Goal: Communication & Community: Share content

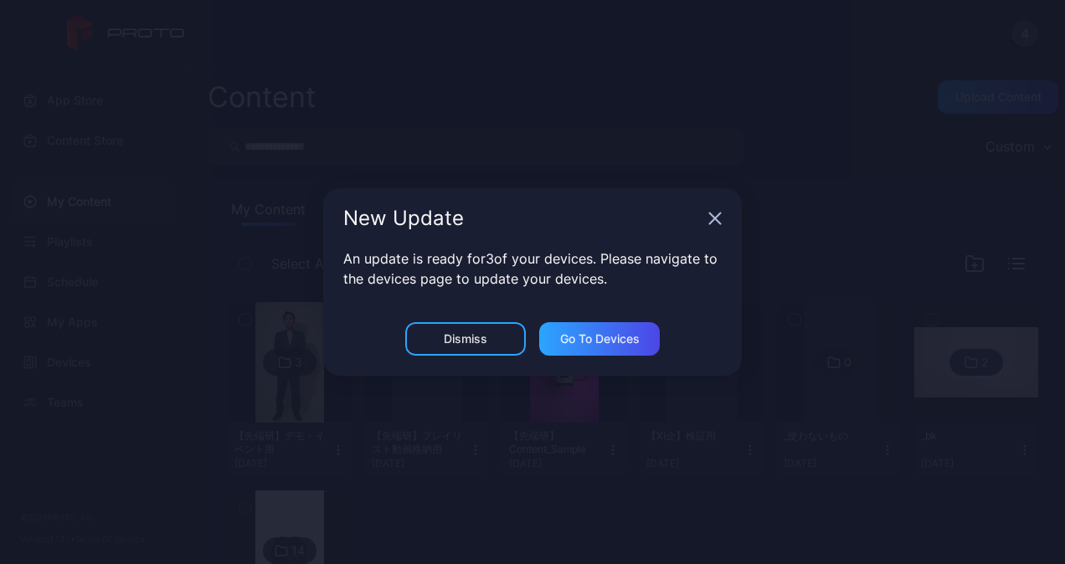
click at [707, 215] on div "New Update" at bounding box center [532, 218] width 419 height 60
click at [716, 219] on icon "button" at bounding box center [714, 218] width 13 height 13
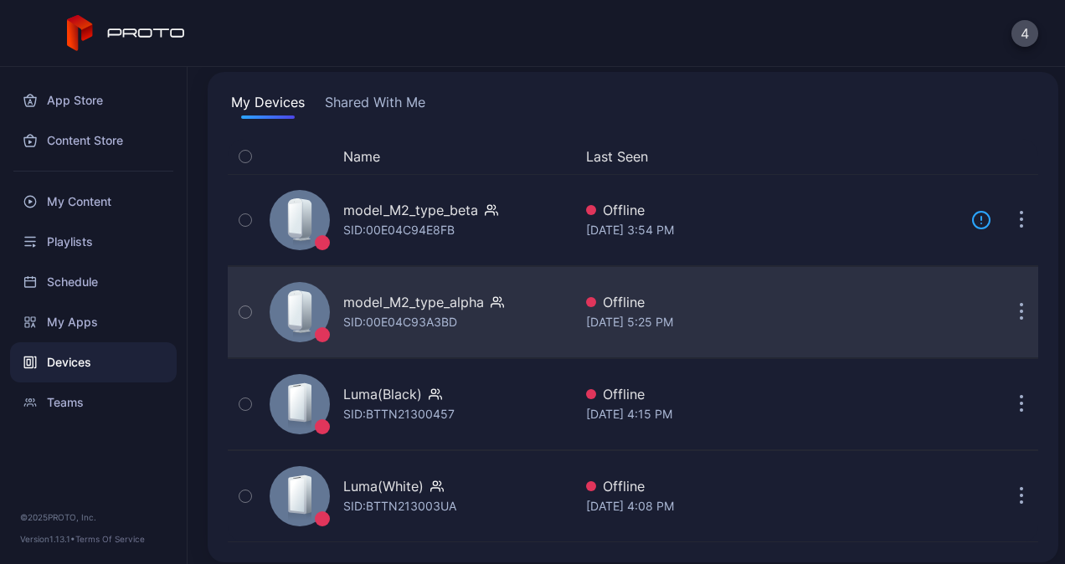
scroll to position [116, 0]
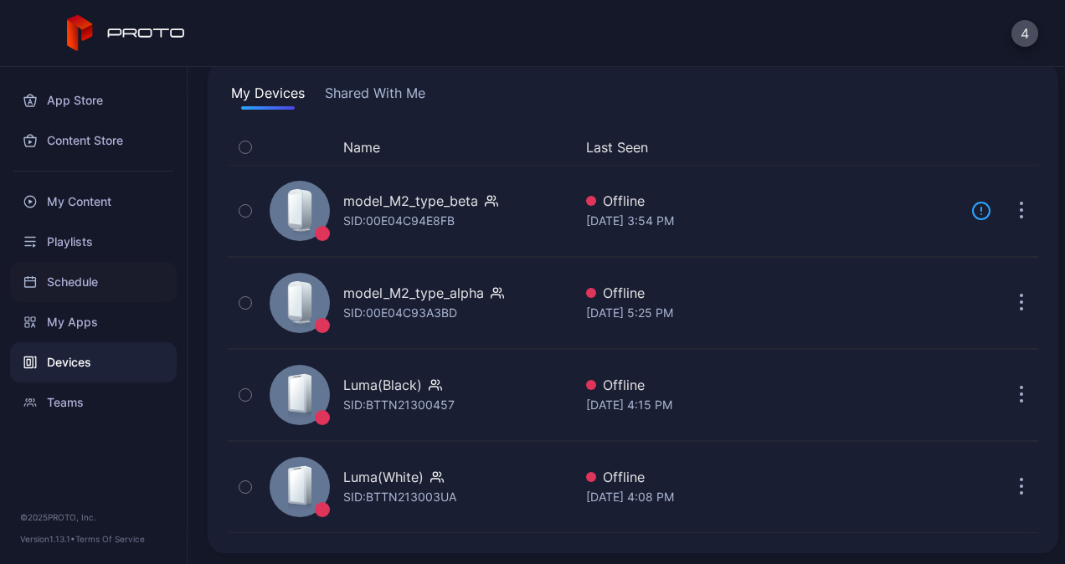
click at [107, 265] on div "Schedule" at bounding box center [93, 282] width 167 height 40
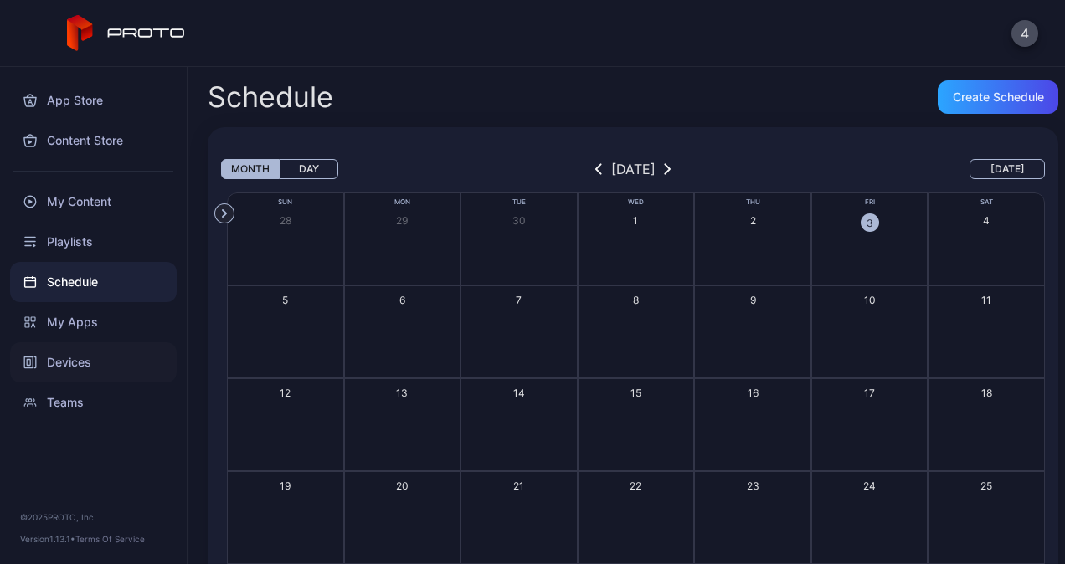
click at [85, 348] on div "Devices" at bounding box center [93, 362] width 167 height 40
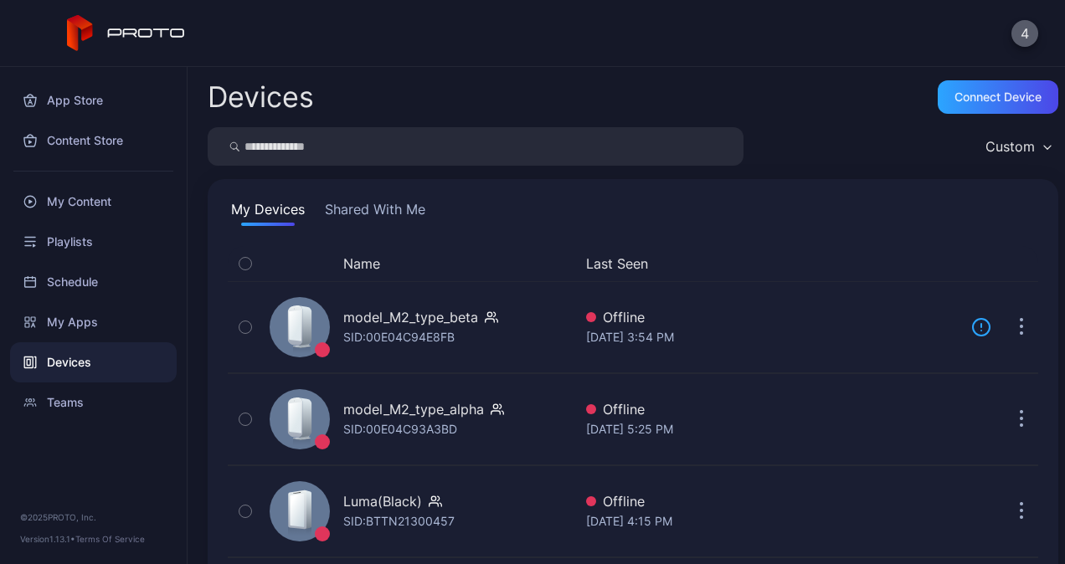
click at [1024, 33] on button "4" at bounding box center [1024, 33] width 27 height 27
click at [121, 247] on div "Playlists" at bounding box center [93, 242] width 167 height 40
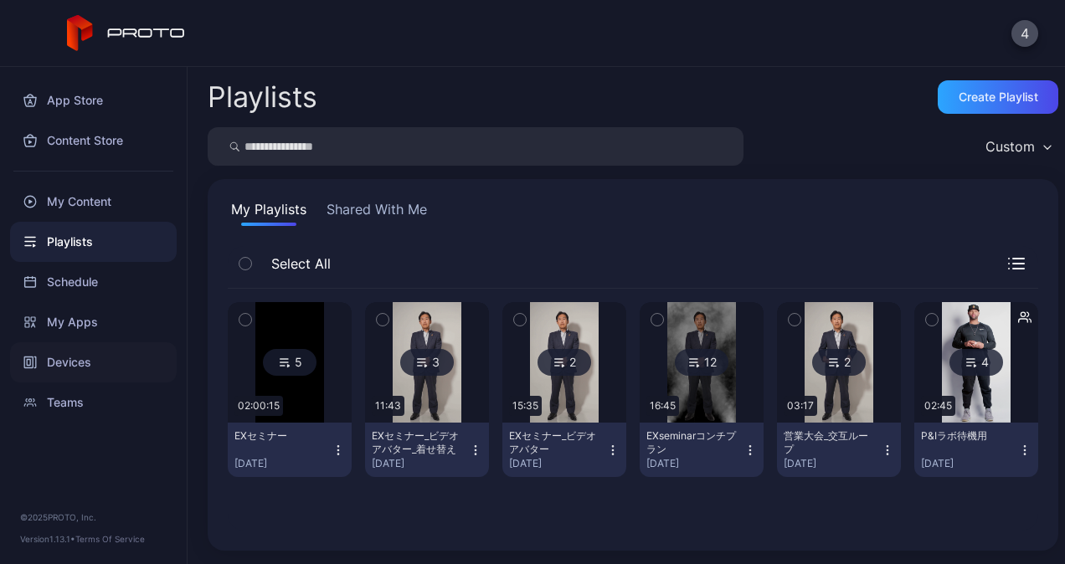
click at [85, 371] on div "Devices" at bounding box center [93, 362] width 167 height 40
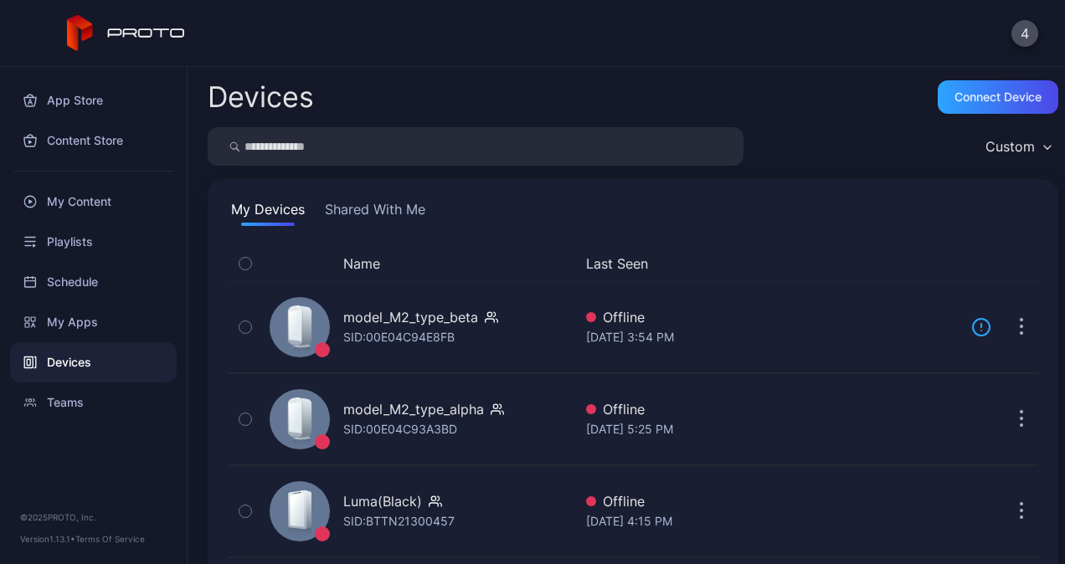
click at [383, 210] on button "Shared With Me" at bounding box center [374, 212] width 107 height 27
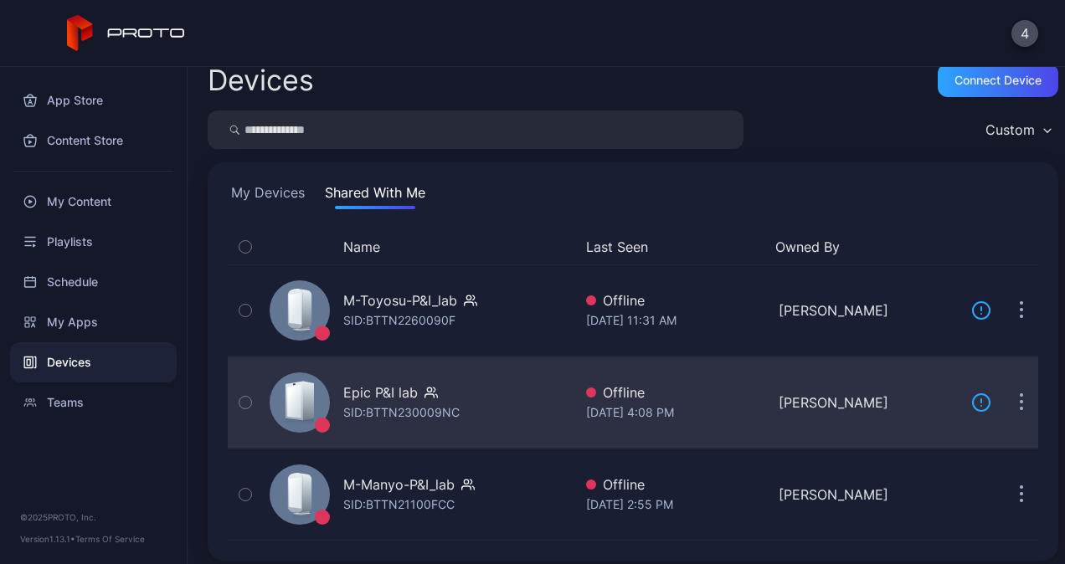
scroll to position [25, 0]
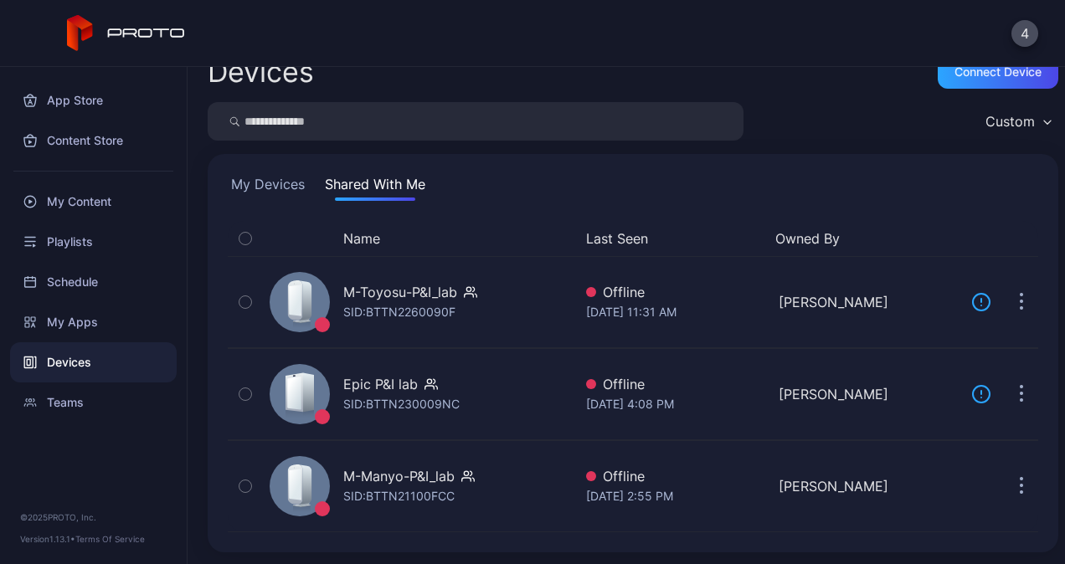
click at [284, 187] on button "My Devices" at bounding box center [268, 187] width 80 height 27
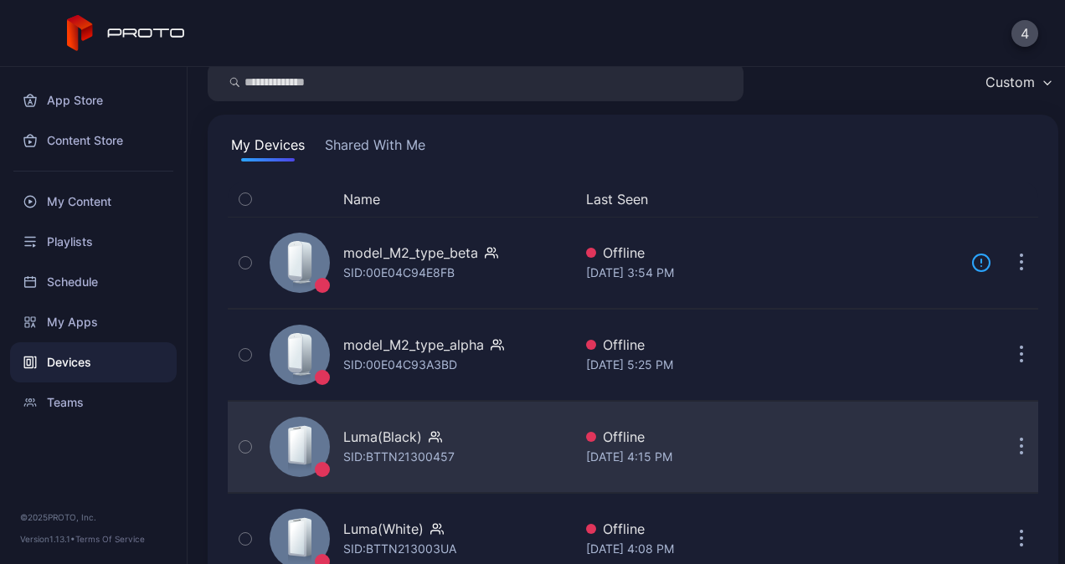
scroll to position [116, 0]
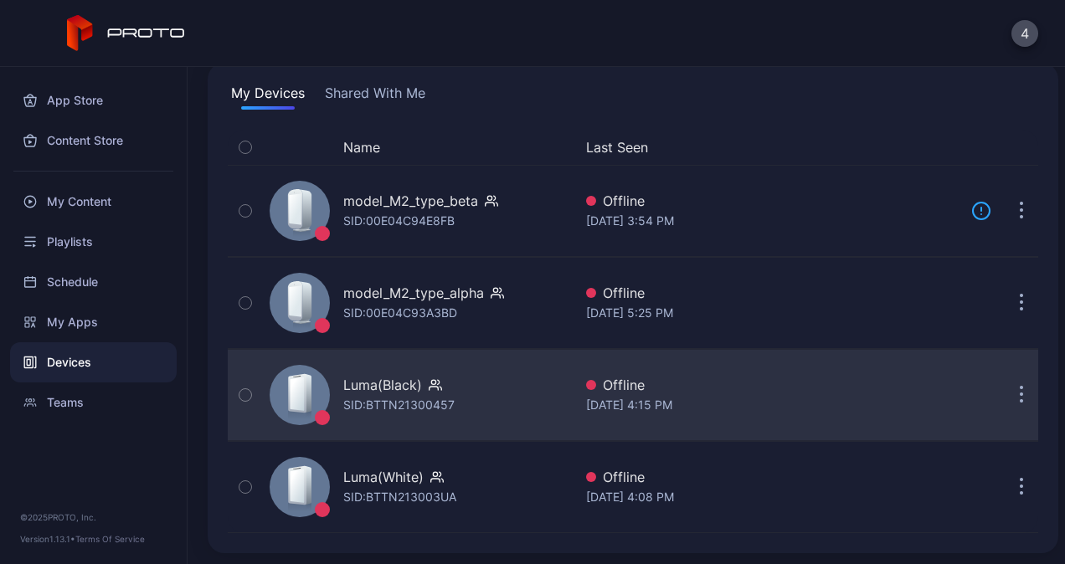
click at [403, 398] on div "SID: BTTN21300457" at bounding box center [398, 405] width 111 height 20
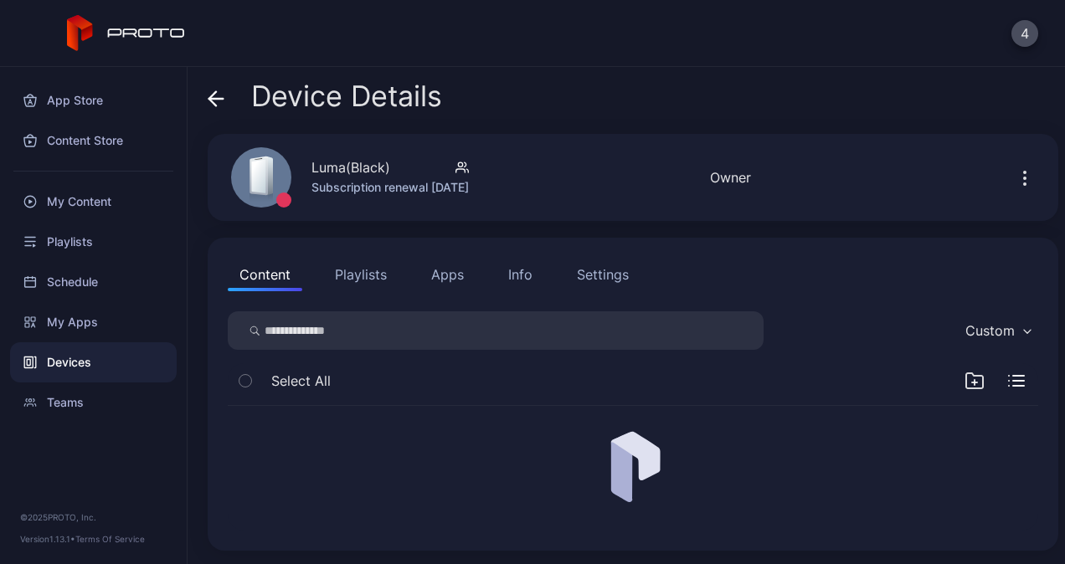
click at [1014, 185] on icon "button" at bounding box center [1024, 178] width 20 height 20
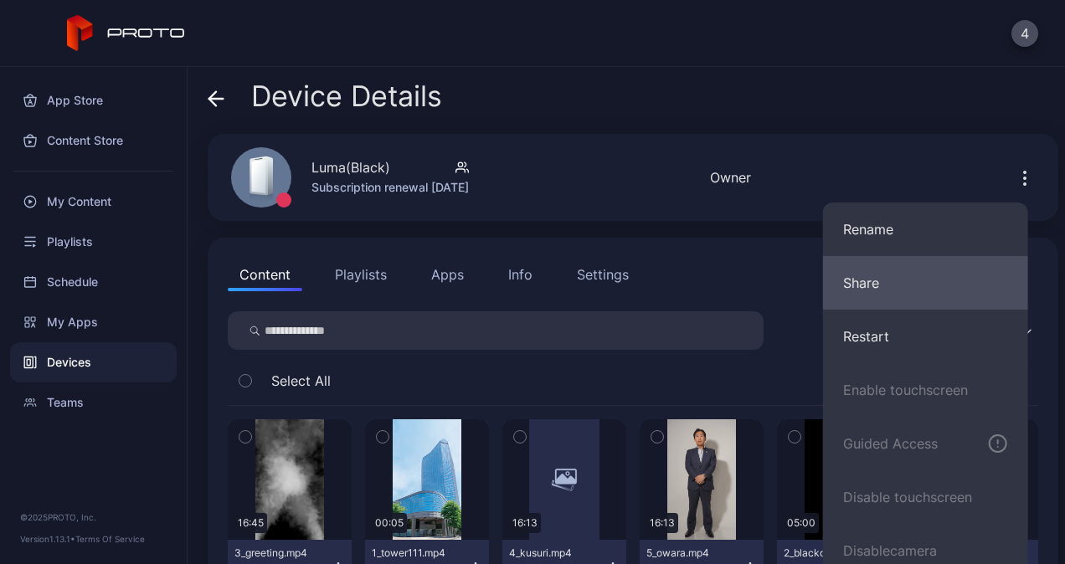
click at [886, 280] on button "Share" at bounding box center [925, 283] width 205 height 54
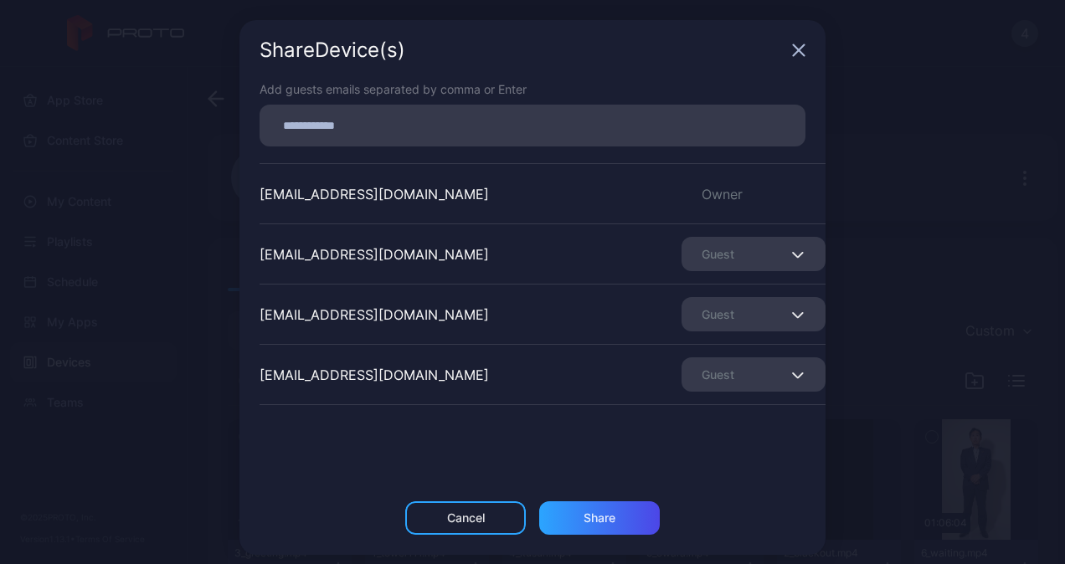
click at [470, 501] on div "Add guests emails separated by comma or Enter 446_demo@intec.co.jp Owner iijima…" at bounding box center [532, 290] width 586 height 421
click at [465, 511] on div "Cancel" at bounding box center [465, 517] width 121 height 33
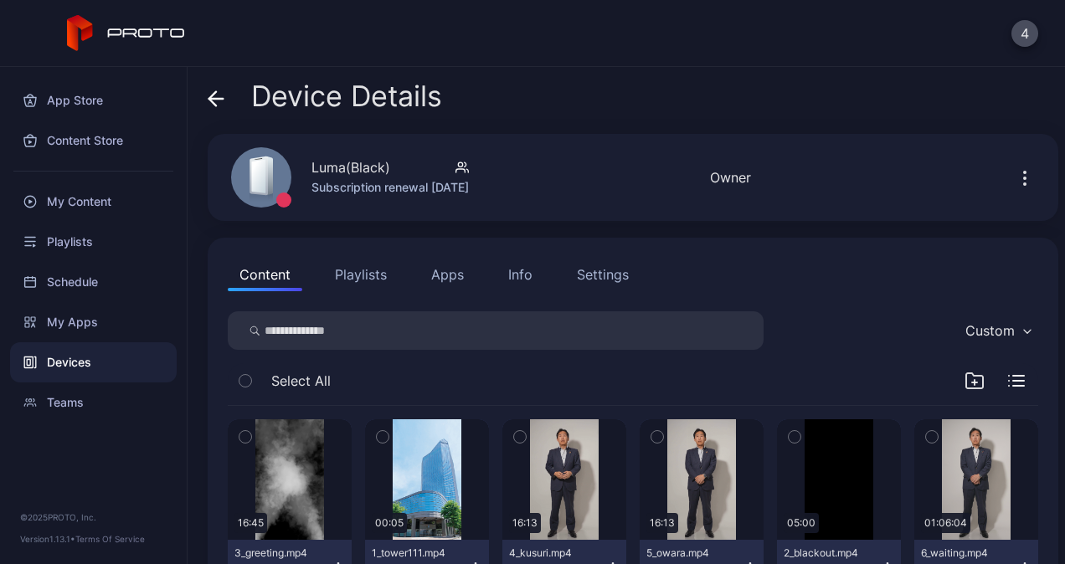
click at [1014, 181] on icon "button" at bounding box center [1024, 178] width 20 height 20
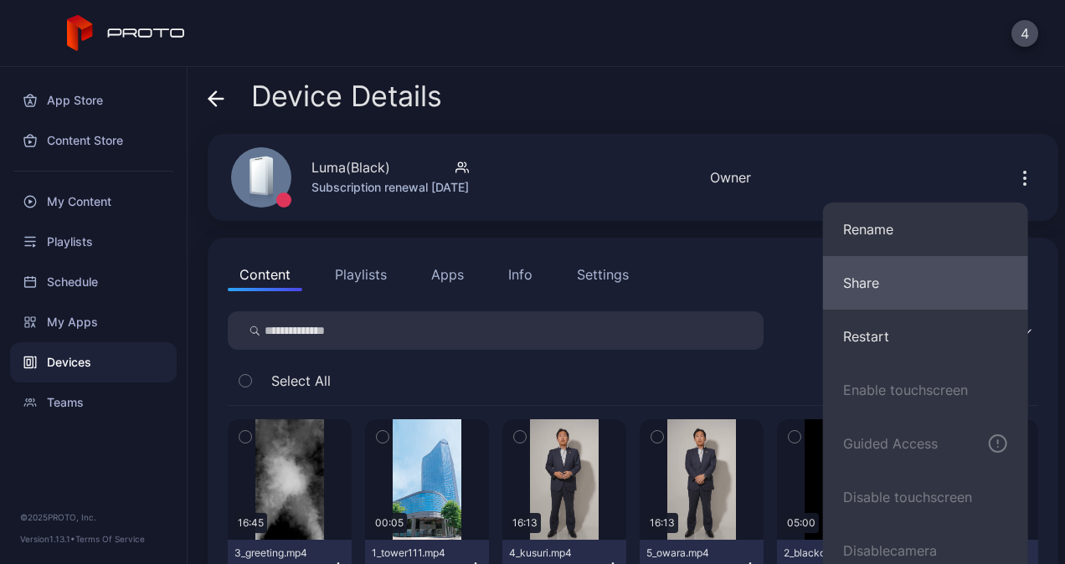
click at [870, 291] on button "Share" at bounding box center [925, 283] width 205 height 54
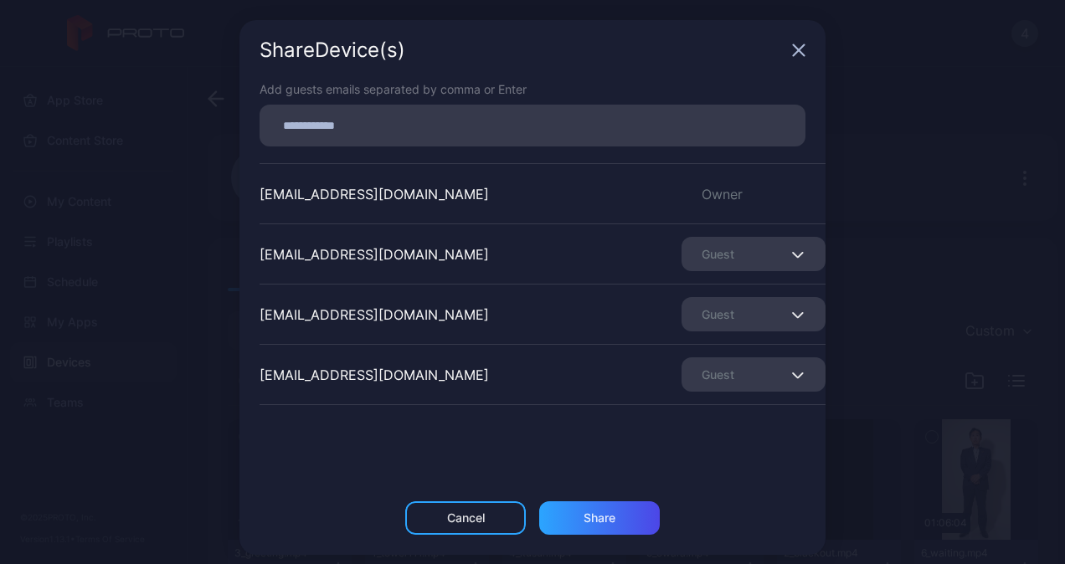
click at [747, 256] on div "Guest" at bounding box center [753, 254] width 144 height 34
click at [413, 258] on div "iijima_chisa@intec.co.jp Guest" at bounding box center [542, 253] width 566 height 60
click at [795, 44] on div "Share Device (s)" at bounding box center [532, 50] width 586 height 60
click at [793, 49] on icon "button" at bounding box center [798, 50] width 11 height 11
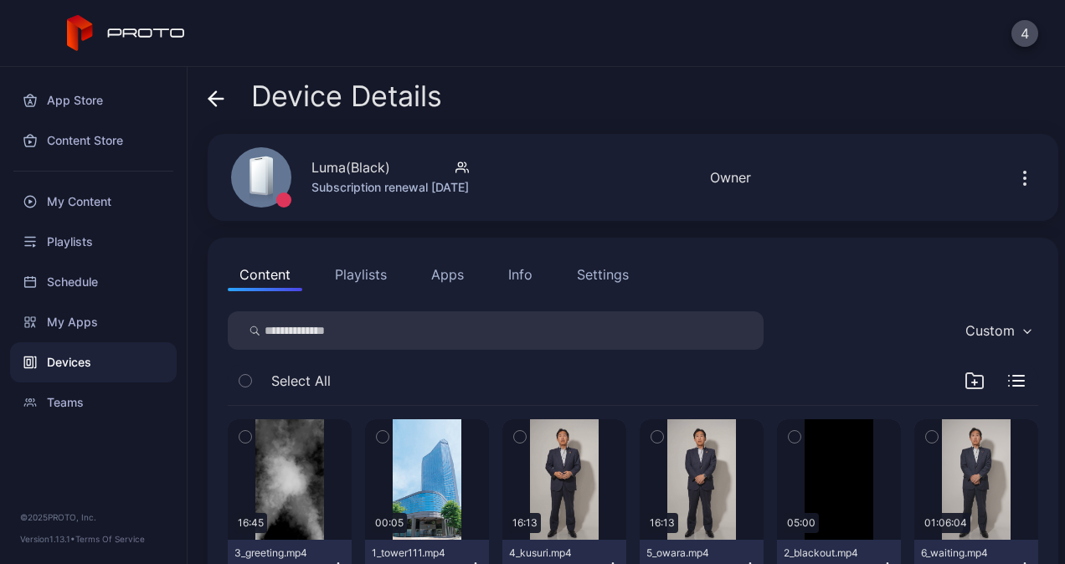
click at [1014, 171] on icon "button" at bounding box center [1024, 178] width 20 height 20
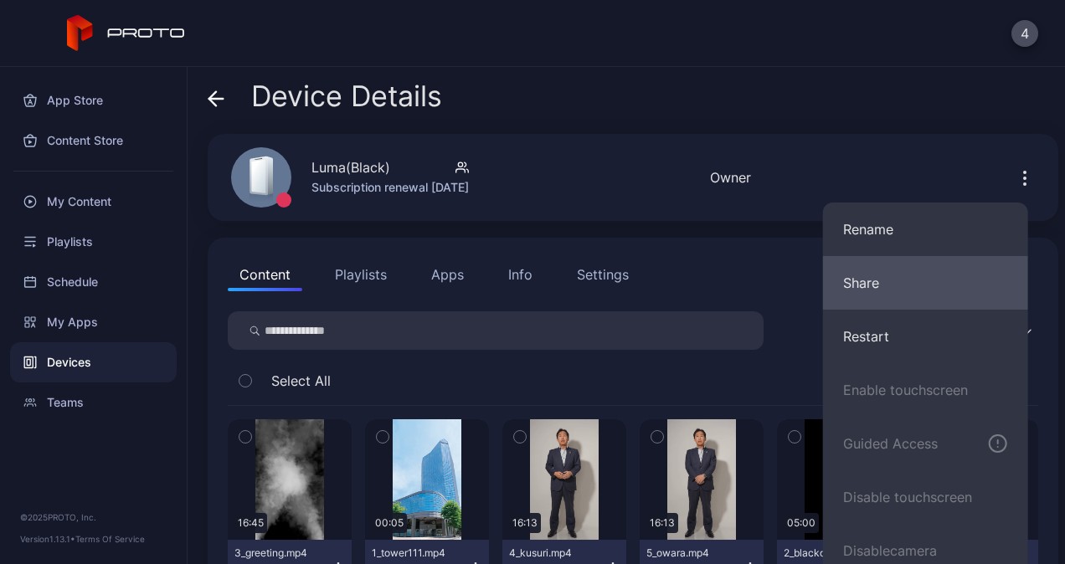
click at [871, 281] on button "Share" at bounding box center [925, 283] width 205 height 54
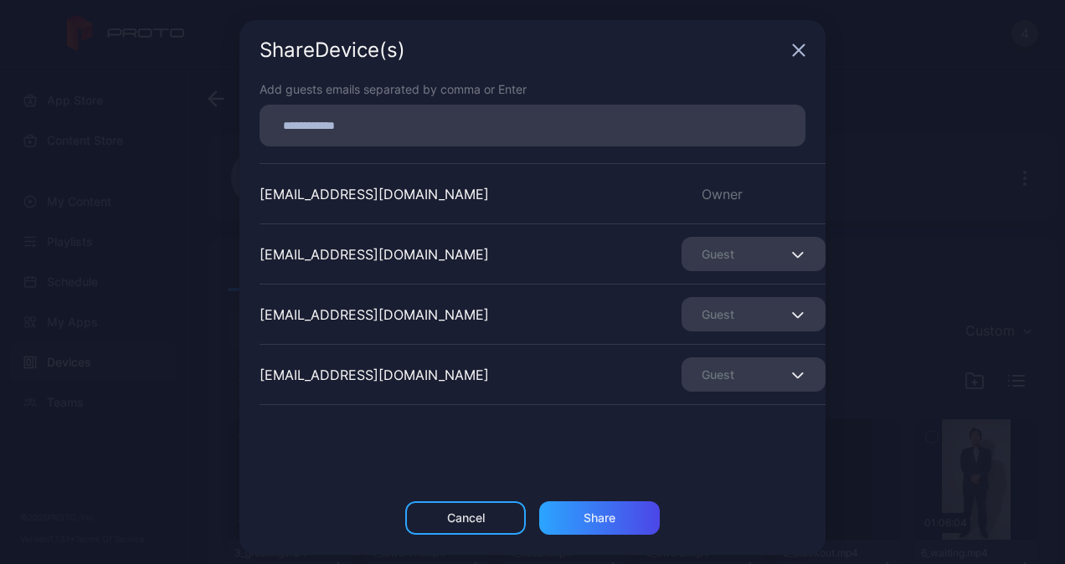
click at [702, 256] on div "Guest" at bounding box center [753, 254] width 144 height 34
click at [700, 301] on button "Remove Guest" at bounding box center [723, 307] width 142 height 54
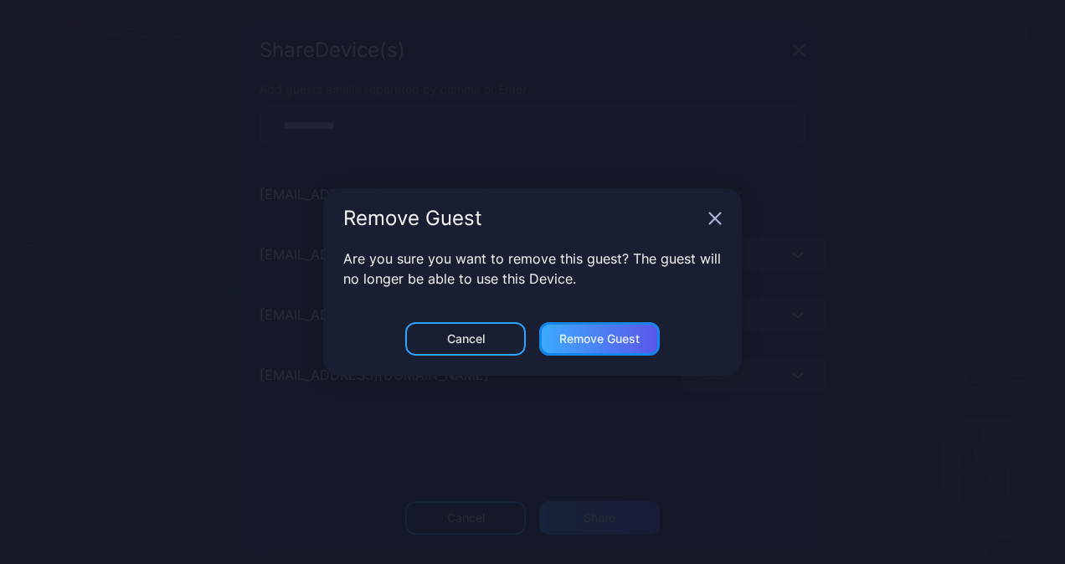
click at [588, 331] on div "Remove Guest" at bounding box center [599, 338] width 121 height 33
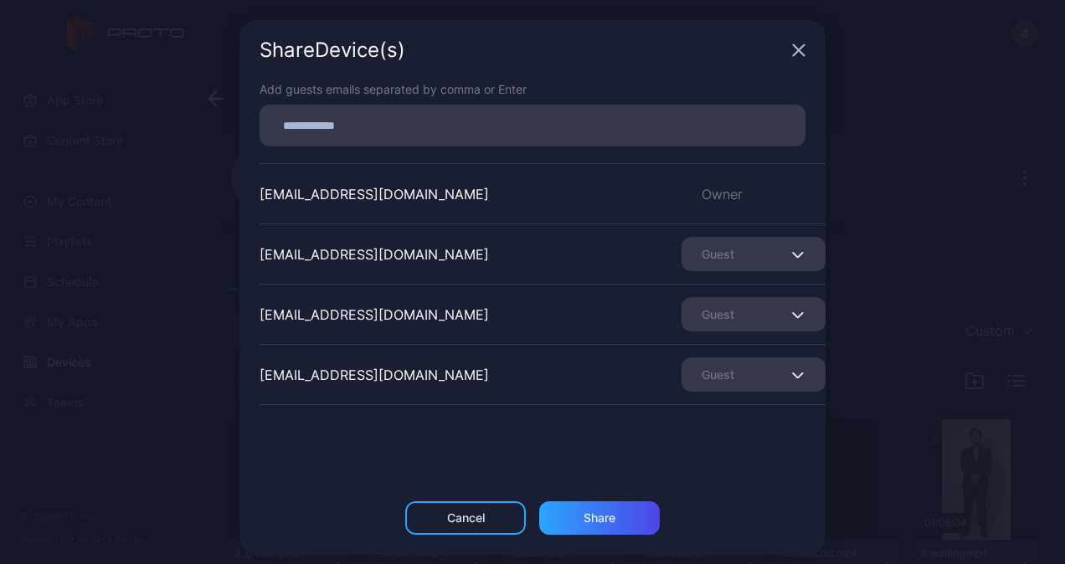
click at [686, 260] on div "Guest" at bounding box center [753, 254] width 144 height 34
click at [701, 308] on button "Remove Guest" at bounding box center [723, 307] width 142 height 54
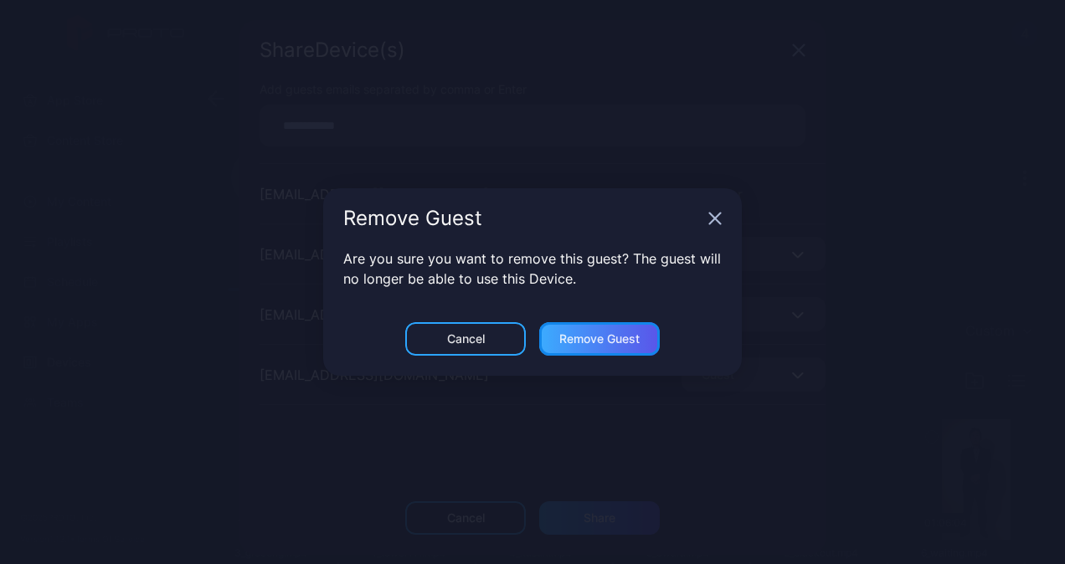
click at [606, 341] on div "Remove Guest" at bounding box center [599, 338] width 80 height 13
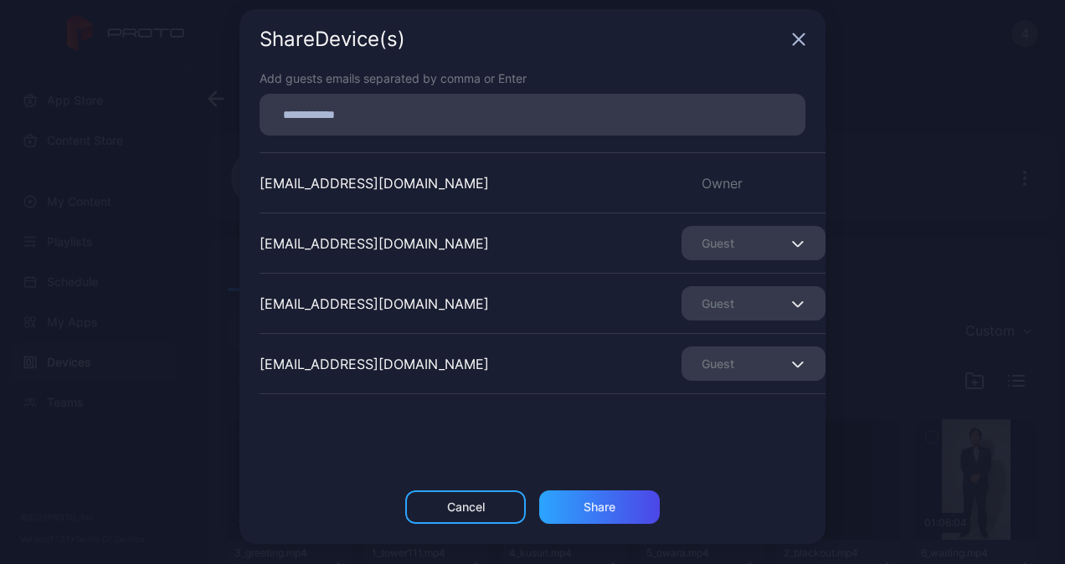
click at [700, 250] on div "Guest" at bounding box center [753, 243] width 144 height 34
click at [711, 292] on button "Remove Guest" at bounding box center [723, 296] width 142 height 54
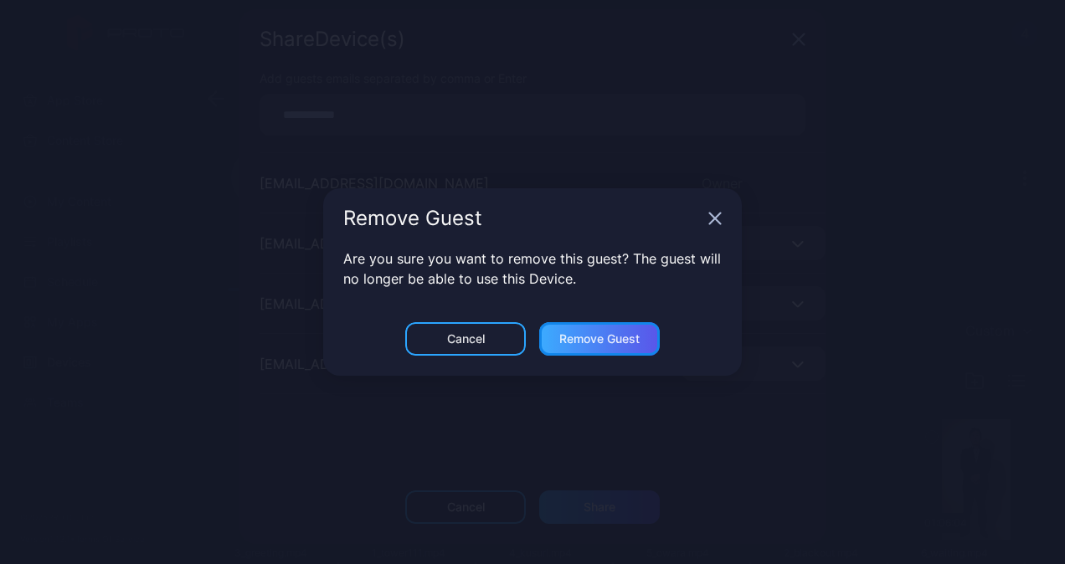
click at [581, 331] on div "Remove Guest" at bounding box center [599, 338] width 121 height 33
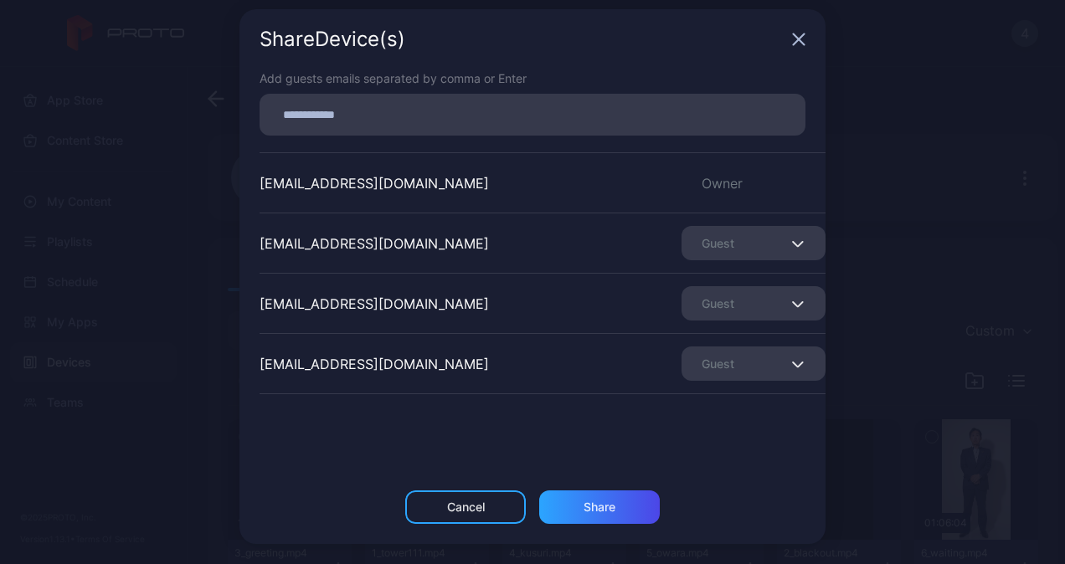
click at [694, 249] on div "Guest" at bounding box center [753, 243] width 144 height 34
click at [688, 296] on button "Remove Guest" at bounding box center [723, 296] width 142 height 54
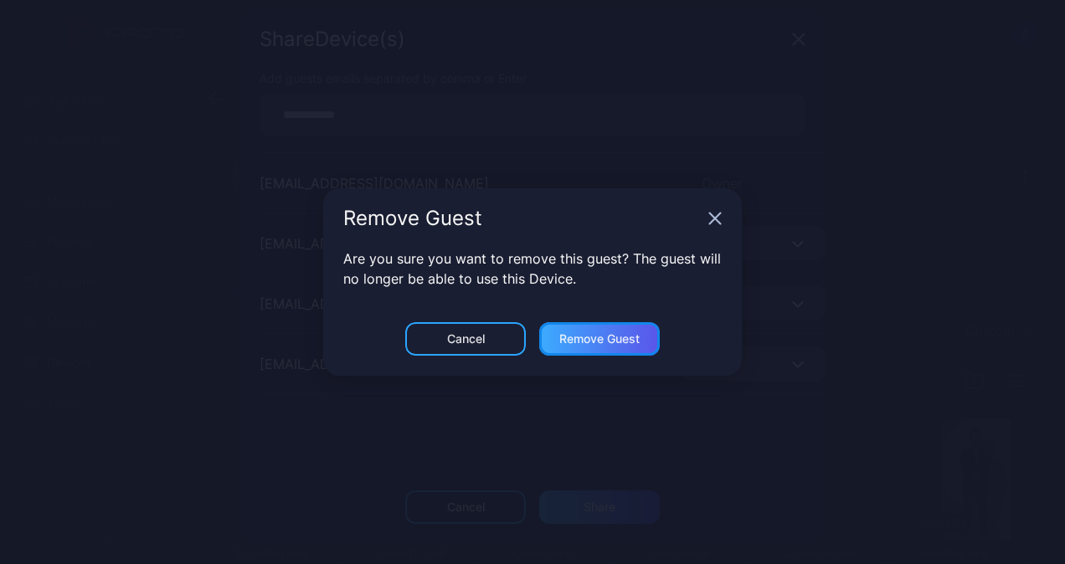
click at [586, 330] on div "Remove Guest" at bounding box center [599, 338] width 121 height 33
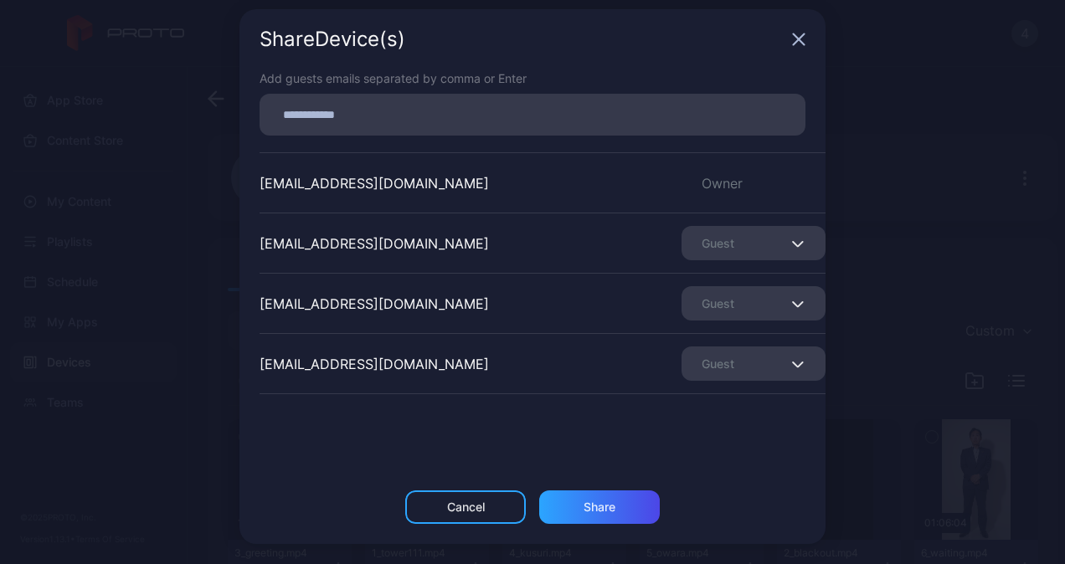
click at [706, 247] on div "Guest" at bounding box center [753, 243] width 144 height 34
click at [691, 296] on button "Remove Guest" at bounding box center [723, 296] width 142 height 54
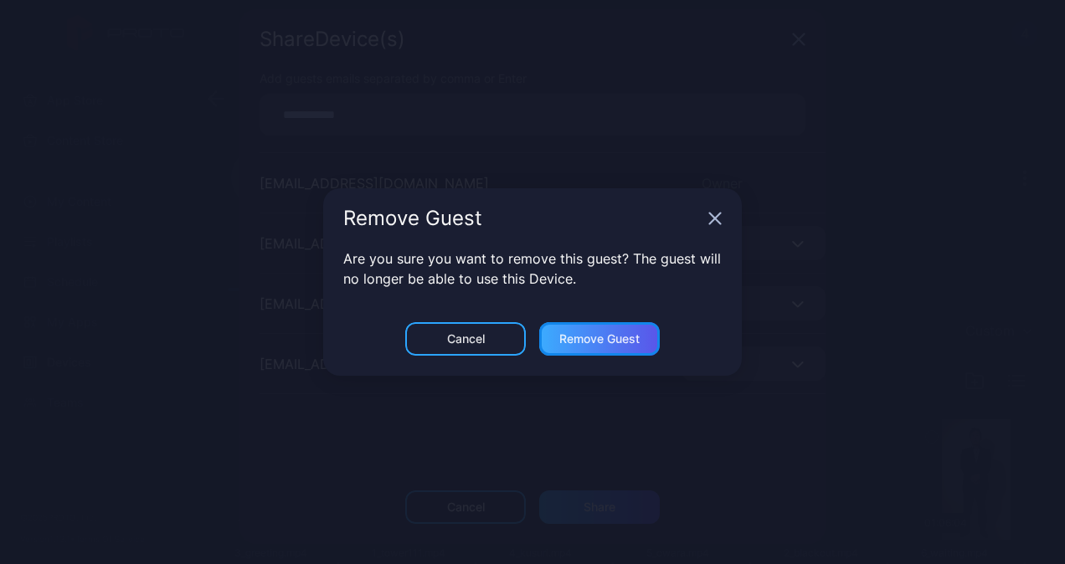
click at [599, 339] on div "Remove Guest" at bounding box center [599, 338] width 80 height 13
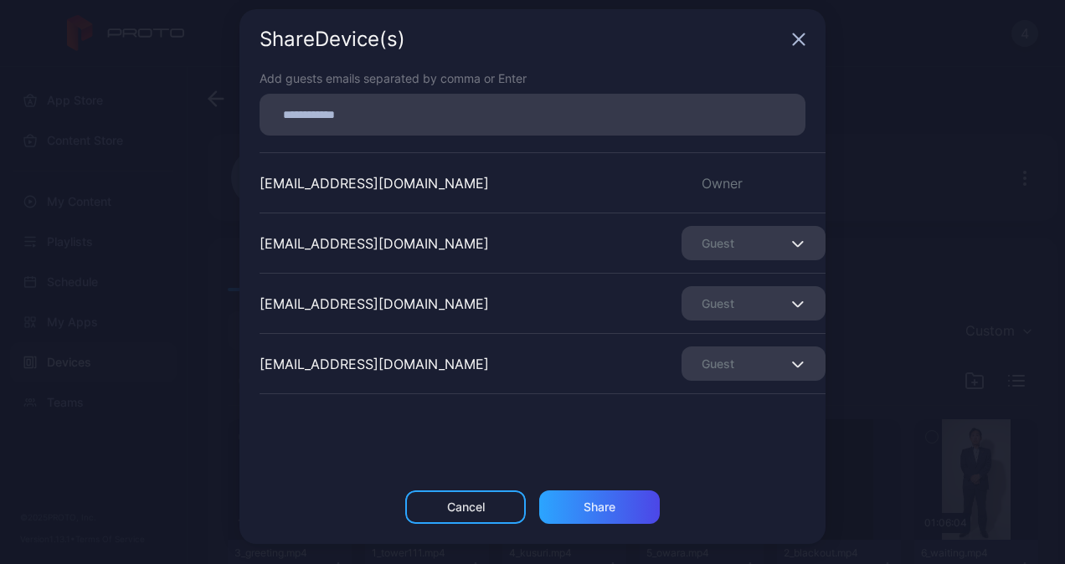
click at [684, 302] on div "Guest" at bounding box center [753, 303] width 144 height 34
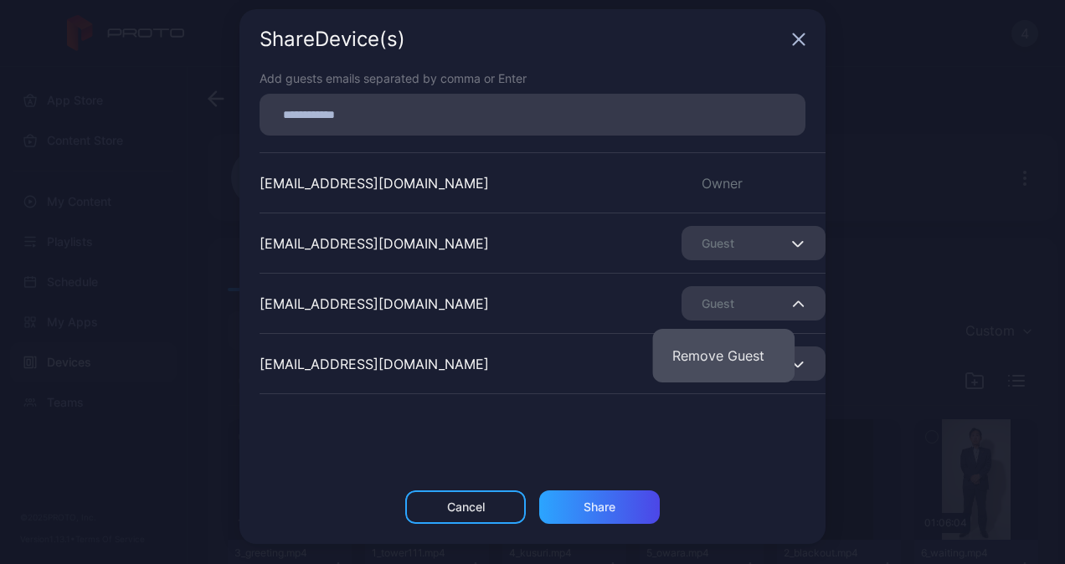
click at [700, 348] on button "Remove Guest" at bounding box center [723, 356] width 142 height 54
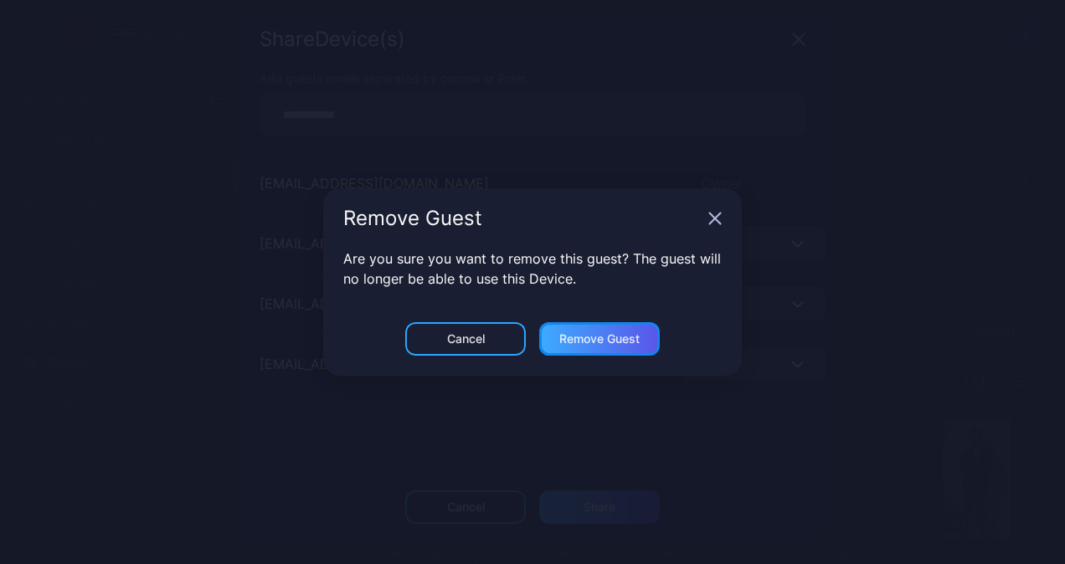
click at [606, 341] on div "Remove Guest" at bounding box center [599, 338] width 80 height 13
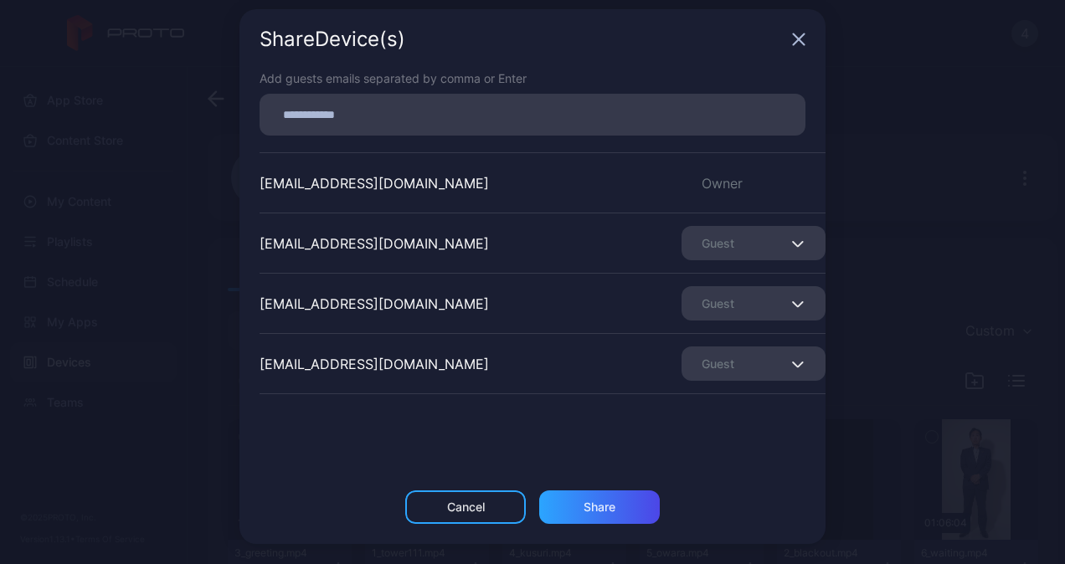
click at [698, 316] on div "Guest" at bounding box center [753, 303] width 144 height 34
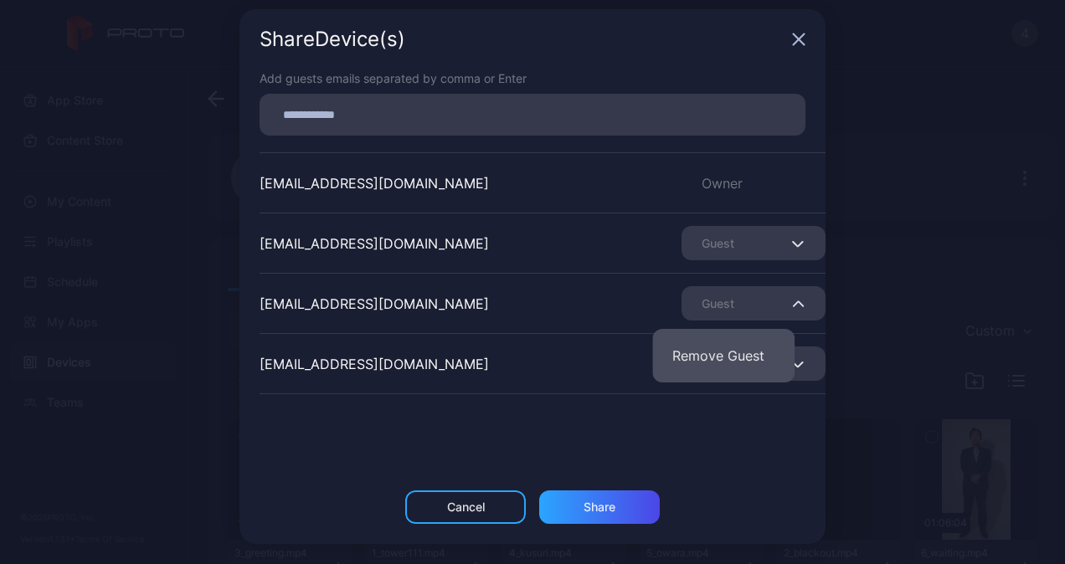
click at [693, 348] on button "Remove Guest" at bounding box center [723, 356] width 142 height 54
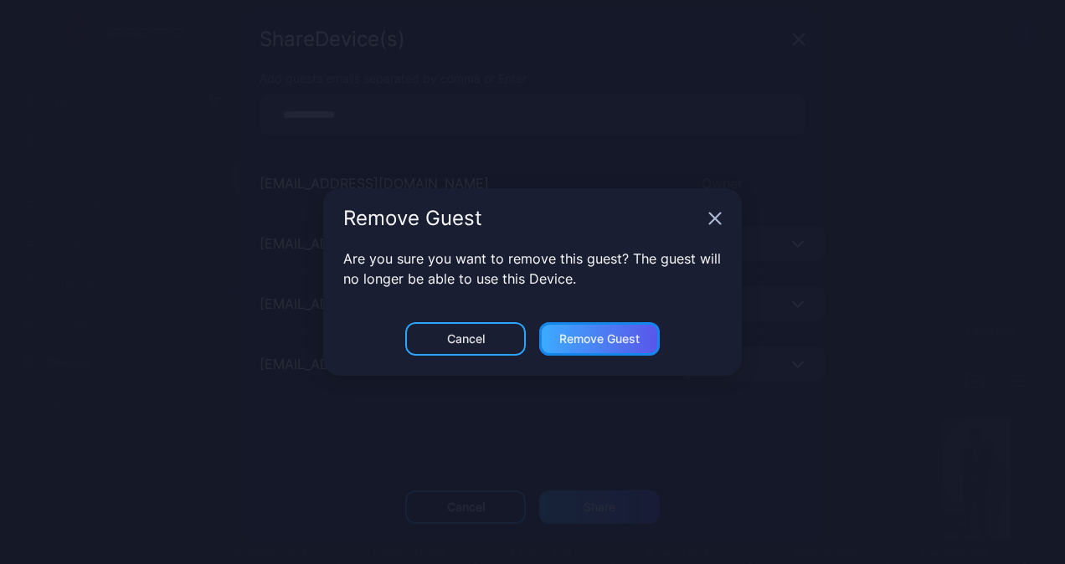
click at [642, 327] on div "Remove Guest" at bounding box center [599, 338] width 121 height 33
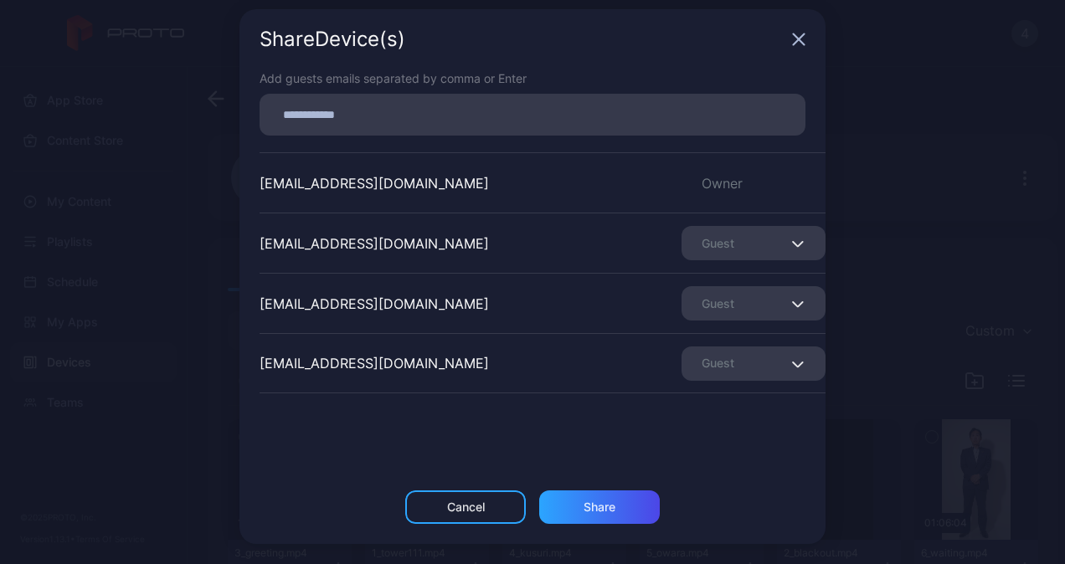
click at [707, 323] on div "shimizu_kanta@intec.co.jp Guest" at bounding box center [542, 303] width 566 height 60
click at [704, 308] on div "Guest" at bounding box center [753, 303] width 144 height 34
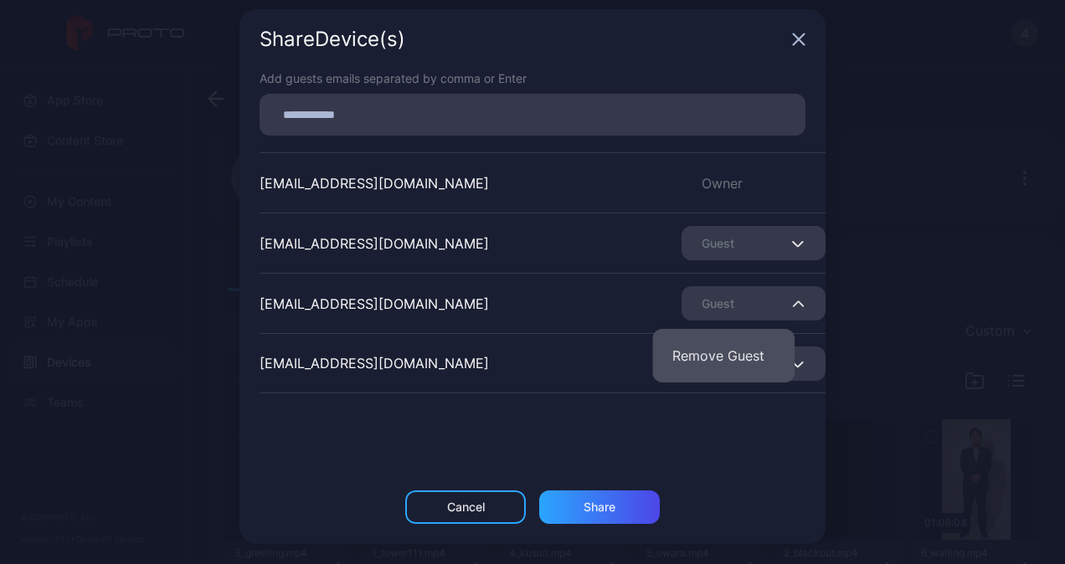
click at [703, 341] on button "Remove Guest" at bounding box center [723, 356] width 142 height 54
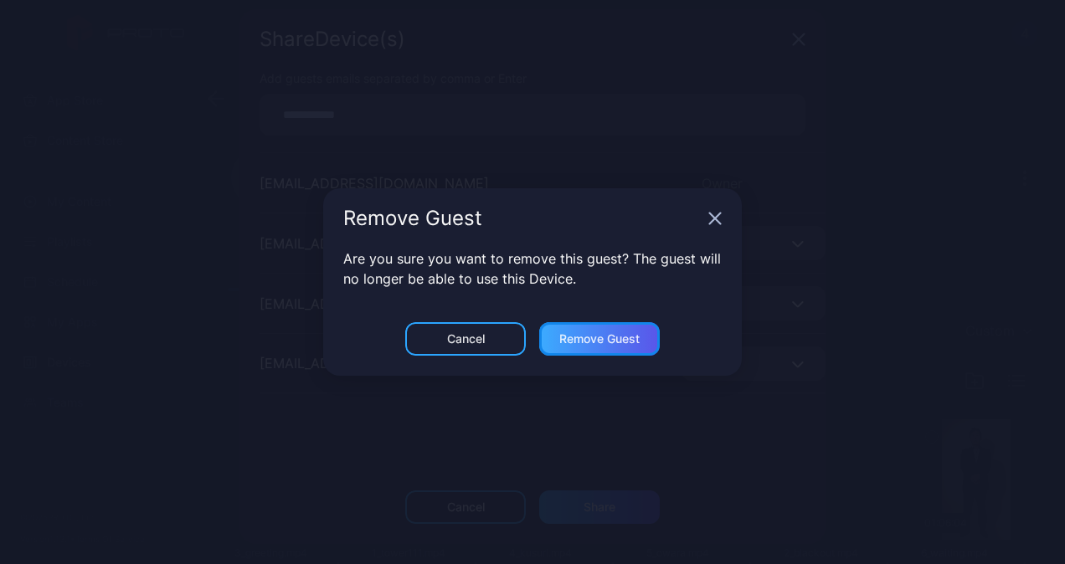
click at [629, 336] on div "Remove Guest" at bounding box center [599, 338] width 80 height 13
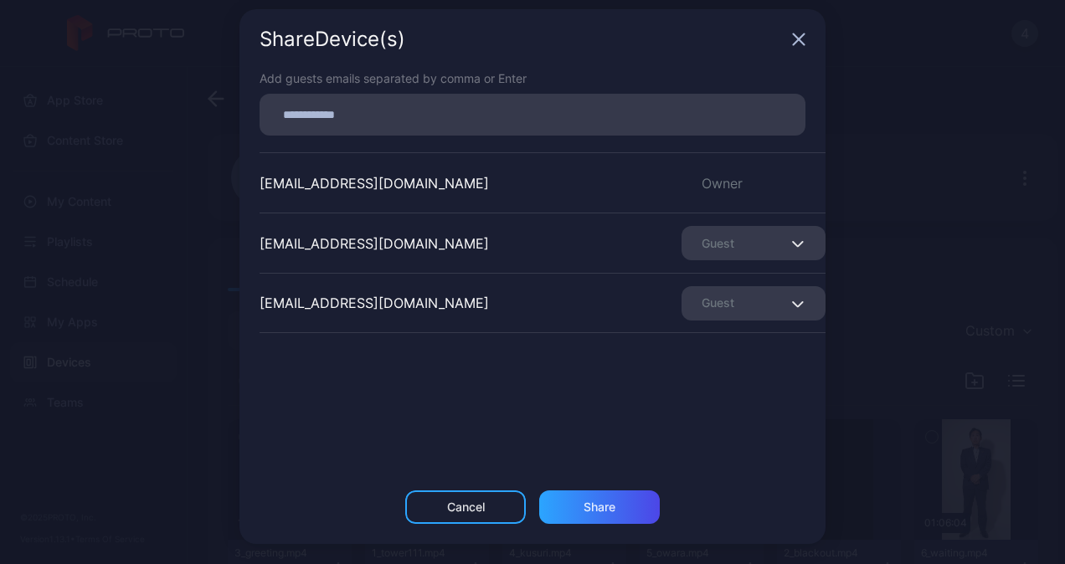
click at [701, 311] on div "Guest" at bounding box center [753, 303] width 144 height 34
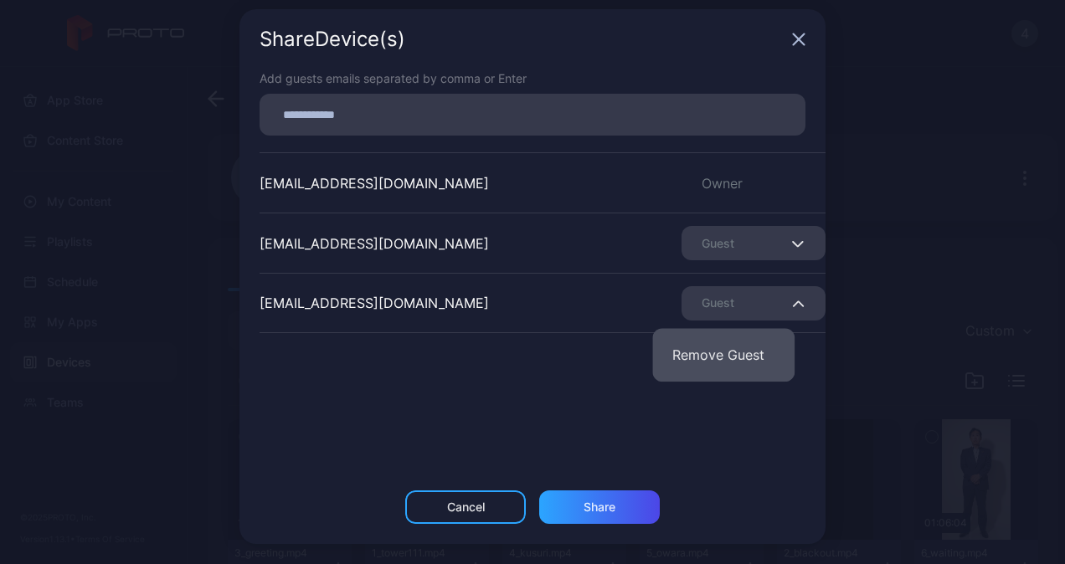
click at [715, 347] on button "Remove Guest" at bounding box center [723, 355] width 142 height 54
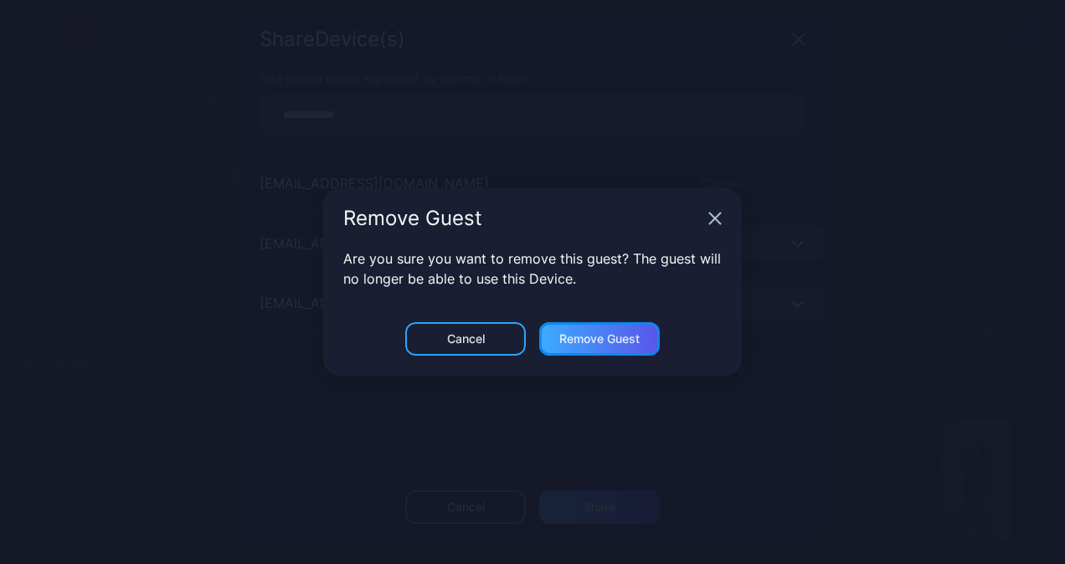
click at [588, 332] on div "Remove Guest" at bounding box center [599, 338] width 80 height 13
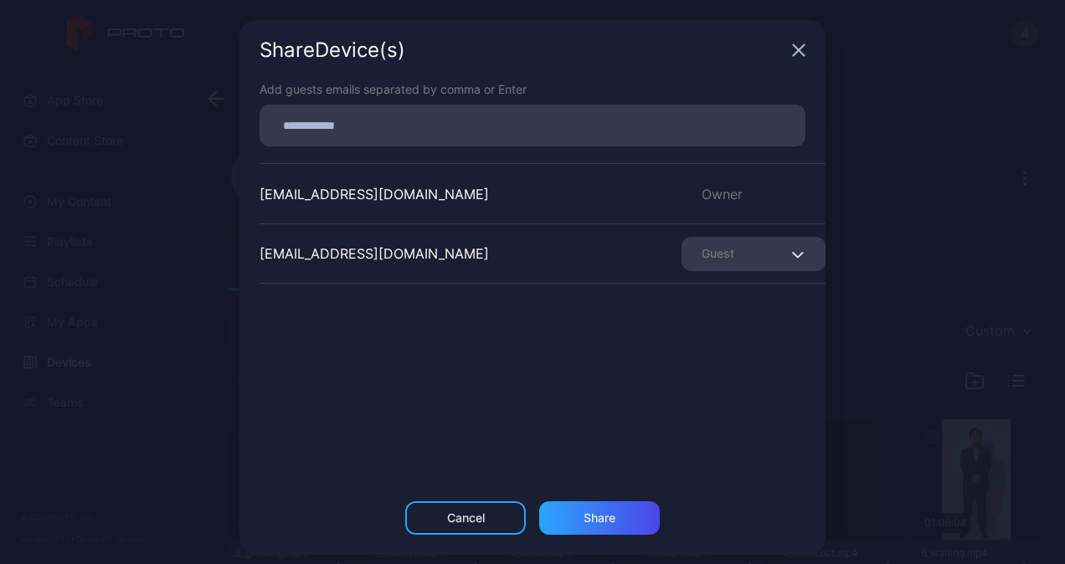
drag, startPoint x: 305, startPoint y: 119, endPoint x: 323, endPoint y: 127, distance: 20.2
click at [305, 119] on input at bounding box center [533, 126] width 526 height 22
paste input
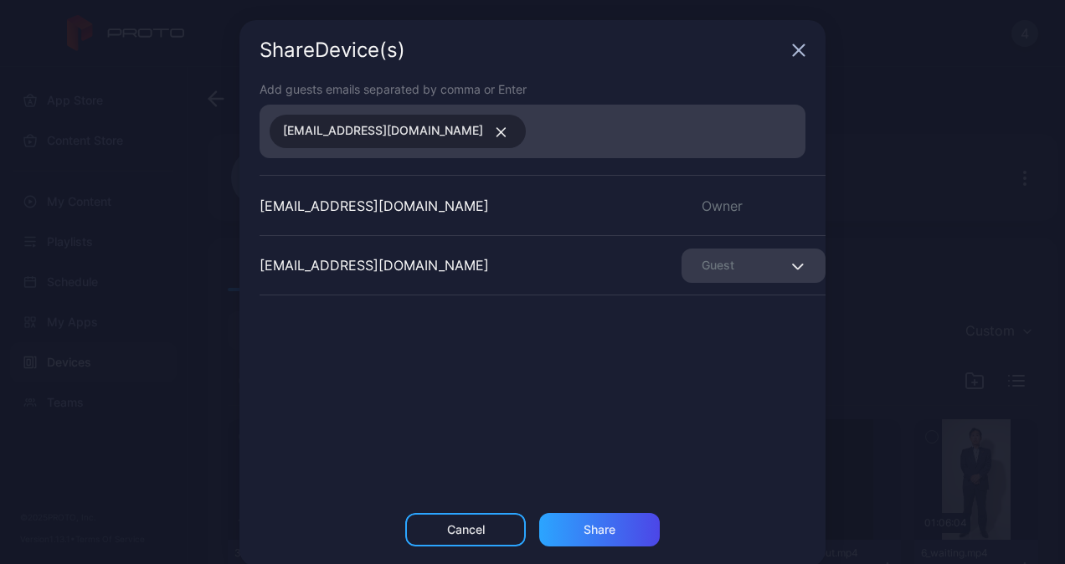
drag, startPoint x: 616, startPoint y: 367, endPoint x: 614, endPoint y: 357, distance: 10.2
click at [614, 363] on div "446_demo@intec.co.jp Owner kouji_hayashi@intec.co.jp Guest" at bounding box center [542, 300] width 566 height 251
click at [606, 521] on div "Share" at bounding box center [599, 529] width 121 height 33
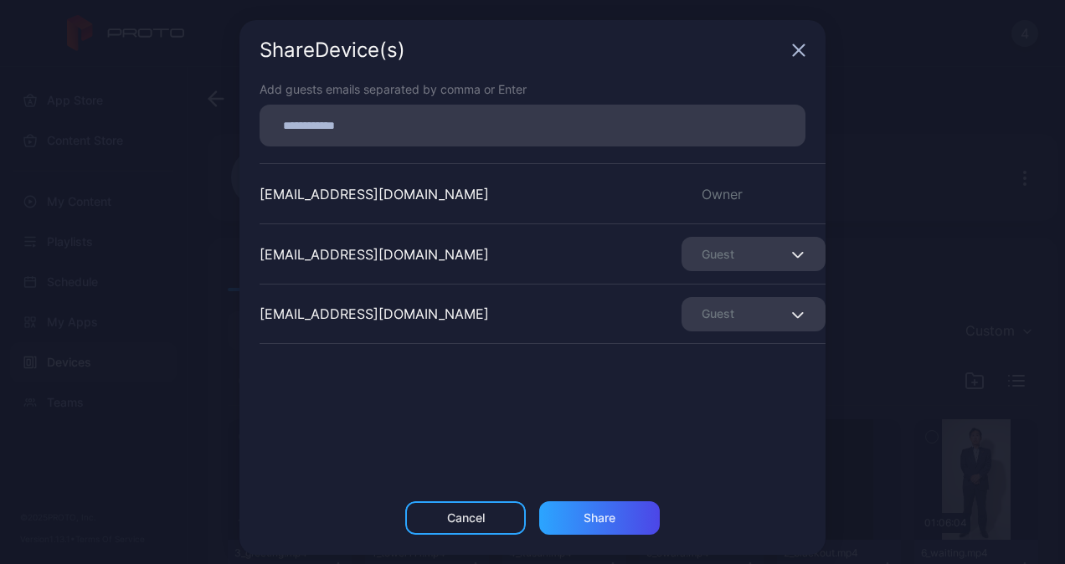
click at [792, 54] on icon "button" at bounding box center [798, 50] width 13 height 13
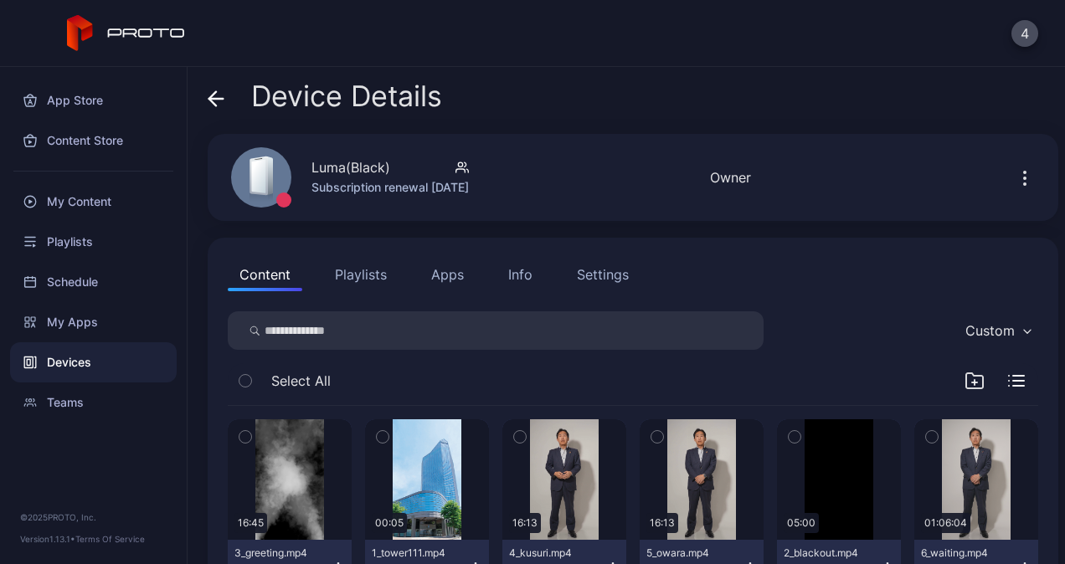
click at [511, 284] on div "Info" at bounding box center [520, 274] width 24 height 20
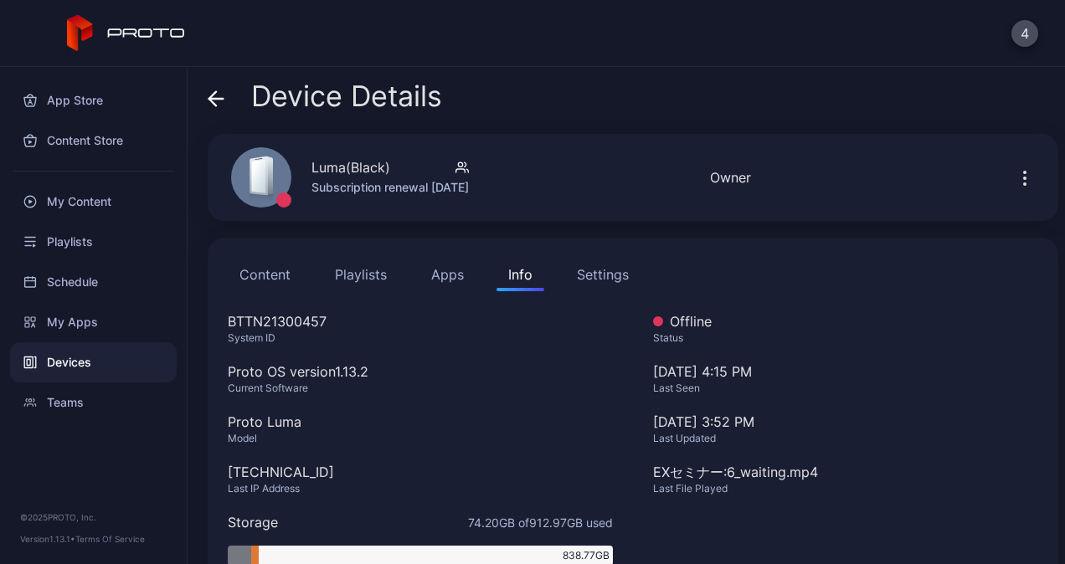
click at [207, 97] on div "Device Details Luma(Black) Subscription renewal Feb 26, 2026 Offline Last Seen …" at bounding box center [625, 315] width 877 height 497
click at [212, 99] on icon at bounding box center [216, 99] width 14 height 0
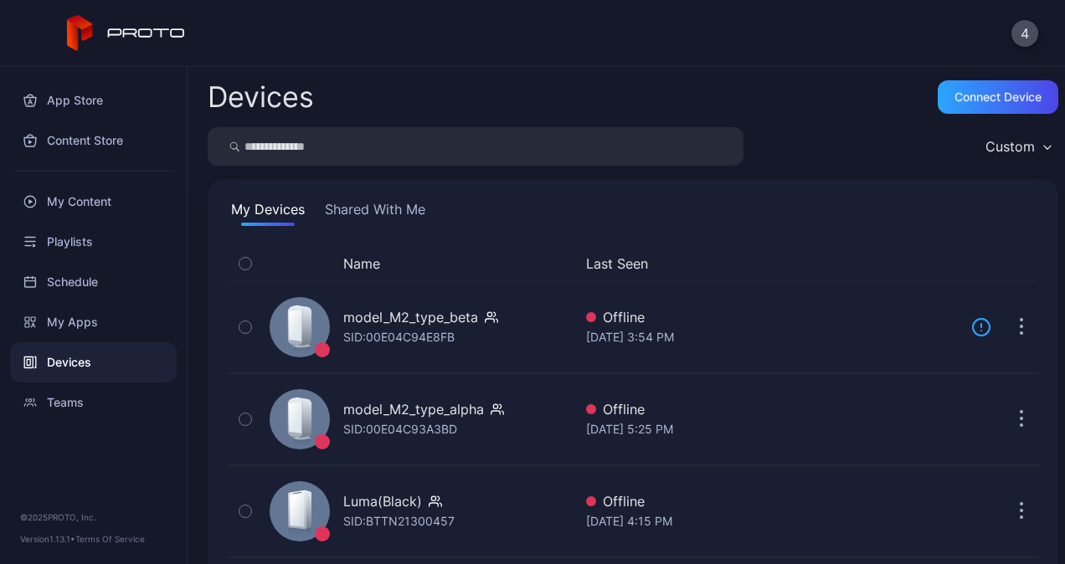
scroll to position [116, 0]
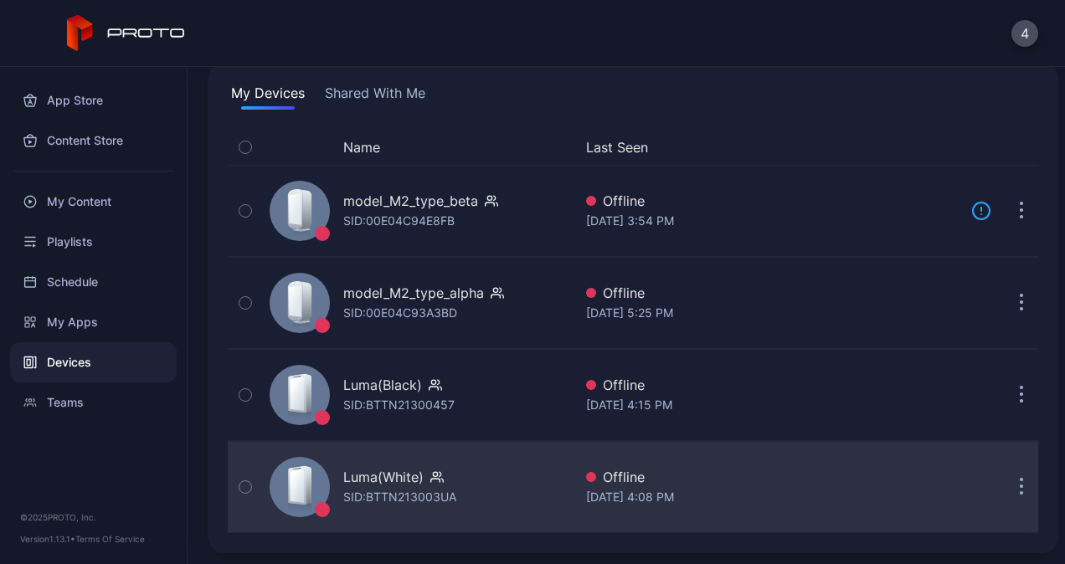
click at [410, 480] on div "Luma(White)" at bounding box center [383, 477] width 80 height 20
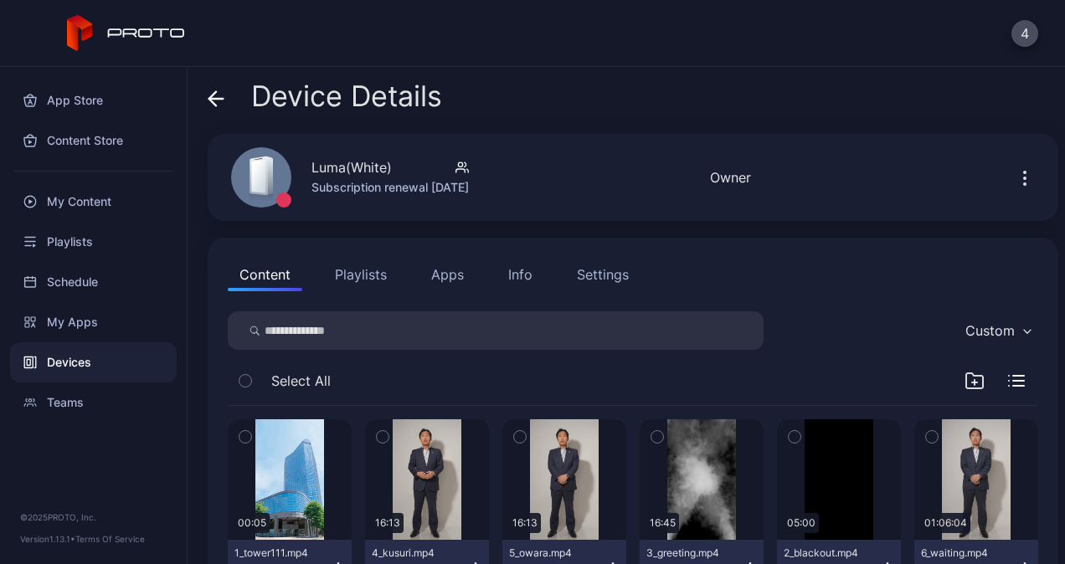
click at [1001, 172] on div at bounding box center [1028, 177] width 54 height 33
click at [1014, 177] on icon "button" at bounding box center [1024, 178] width 20 height 20
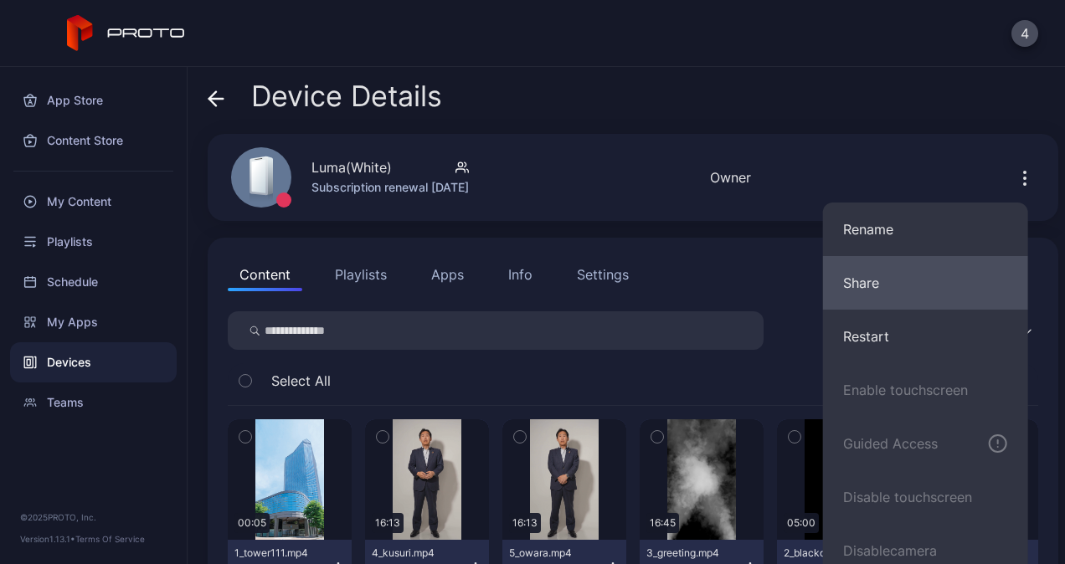
click at [879, 275] on button "Share" at bounding box center [925, 283] width 205 height 54
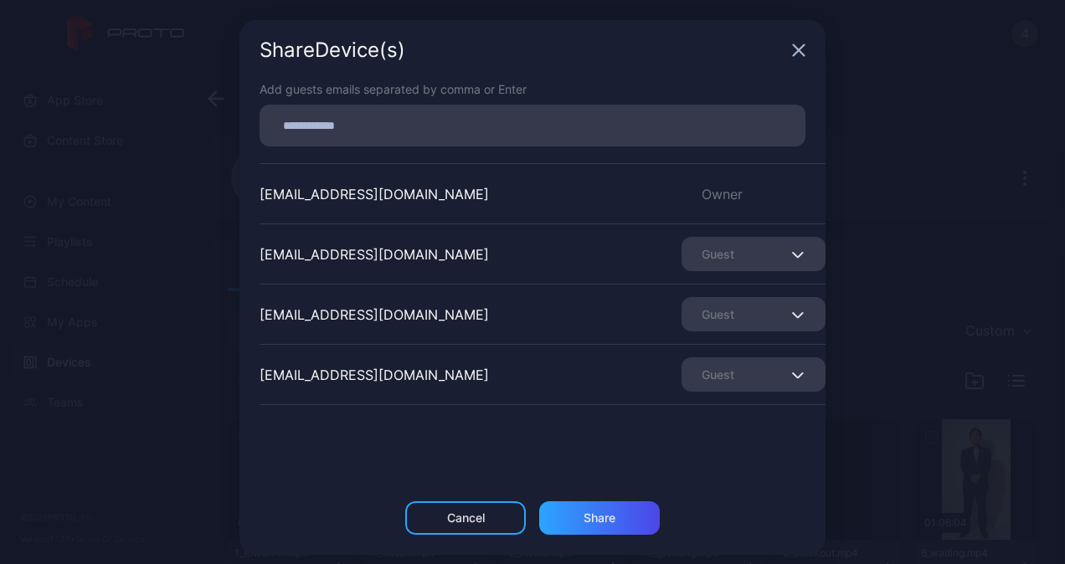
click at [687, 261] on div "Guest" at bounding box center [753, 254] width 144 height 34
click at [695, 307] on button "Remove Guest" at bounding box center [723, 307] width 142 height 54
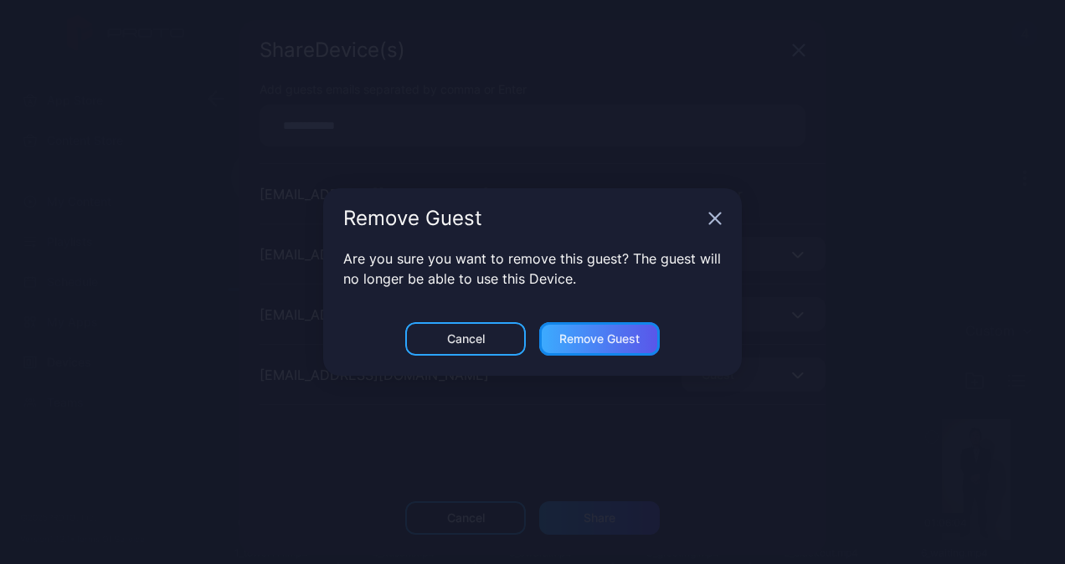
click at [578, 337] on div "Remove Guest" at bounding box center [599, 338] width 80 height 13
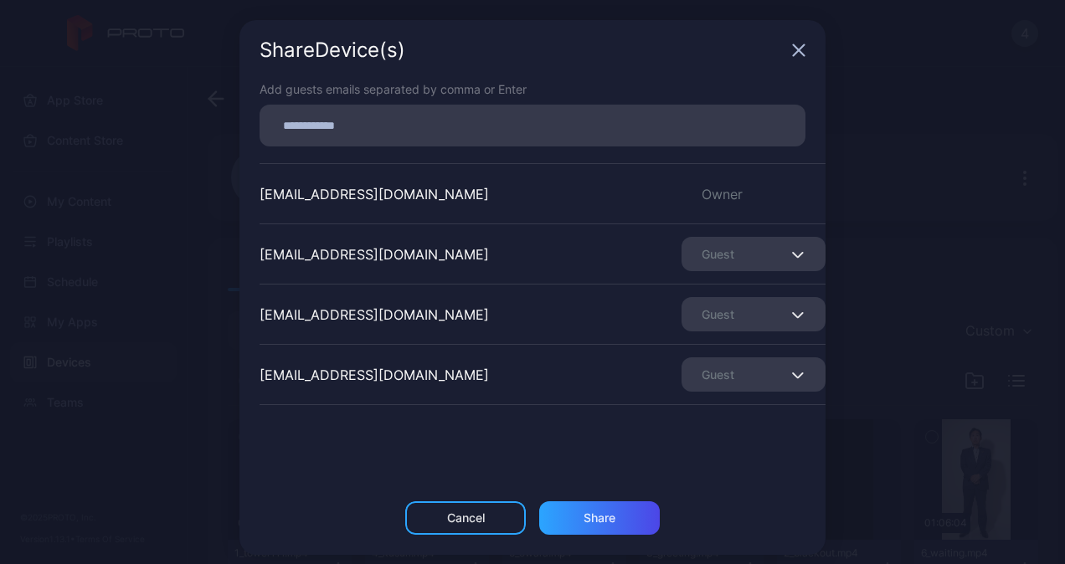
click at [716, 318] on div "Guest" at bounding box center [753, 314] width 144 height 34
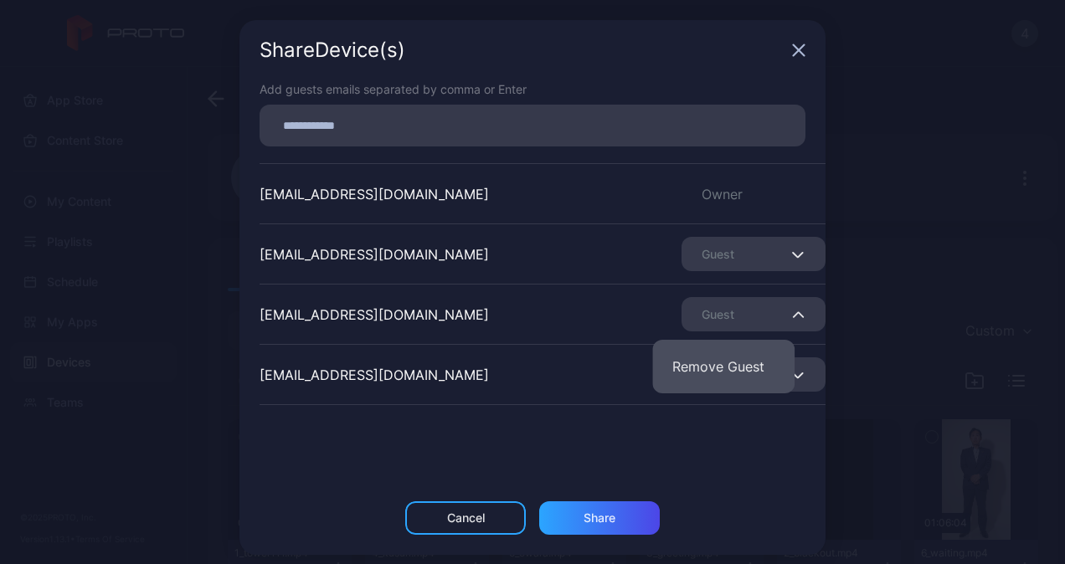
click at [701, 362] on button "Remove Guest" at bounding box center [723, 367] width 142 height 54
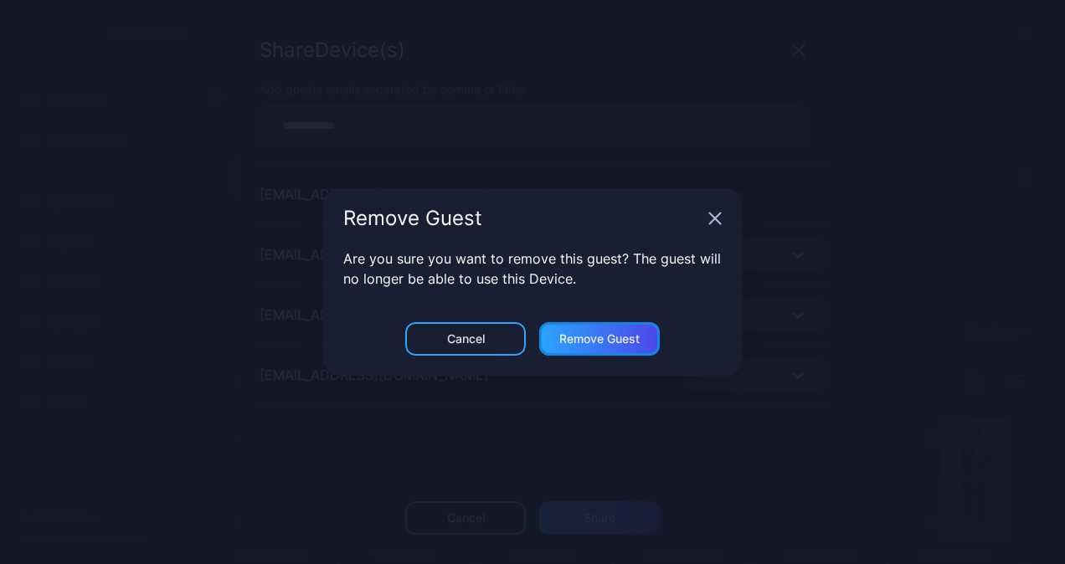
click at [639, 343] on div "Remove Guest" at bounding box center [599, 338] width 121 height 33
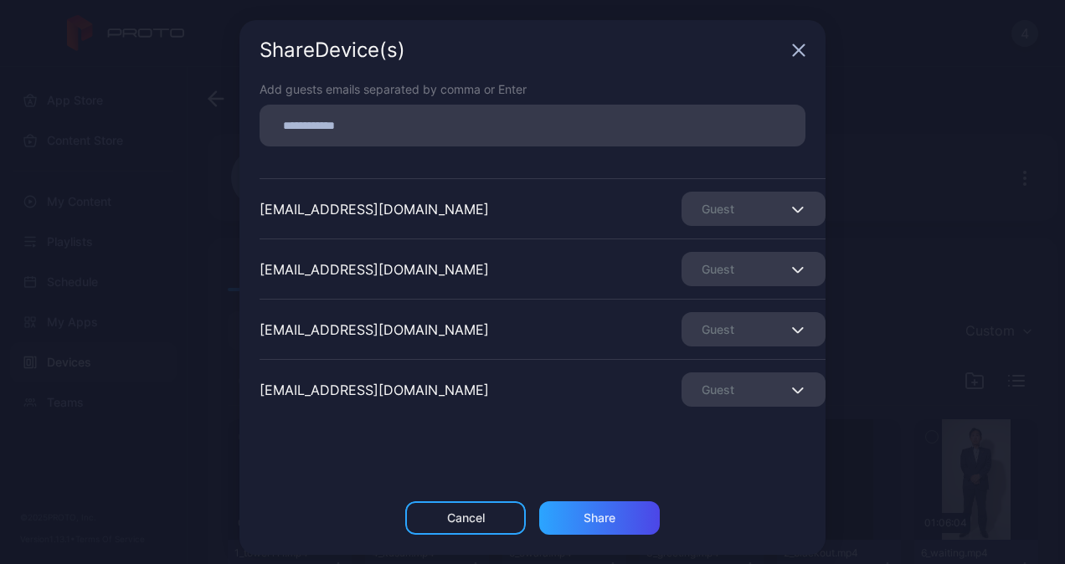
scroll to position [84, 0]
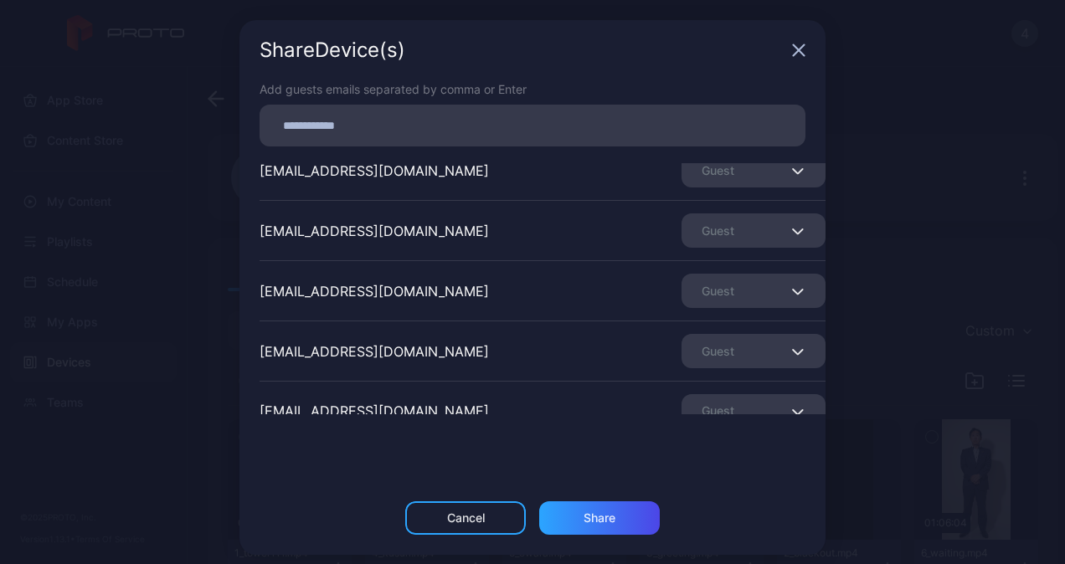
click at [696, 296] on div "Guest" at bounding box center [753, 291] width 144 height 34
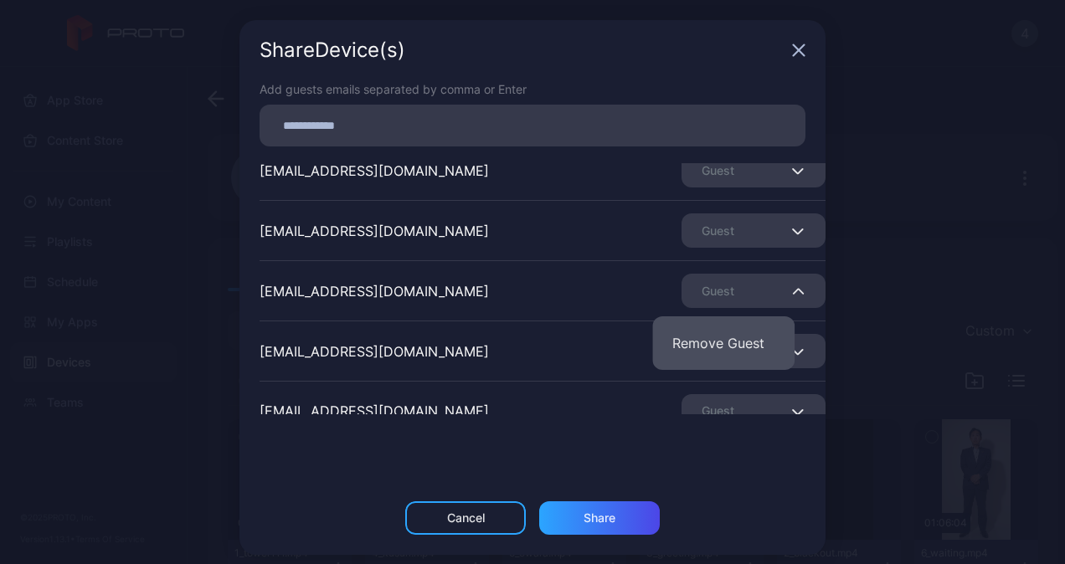
click at [689, 333] on button "Remove Guest" at bounding box center [723, 343] width 142 height 54
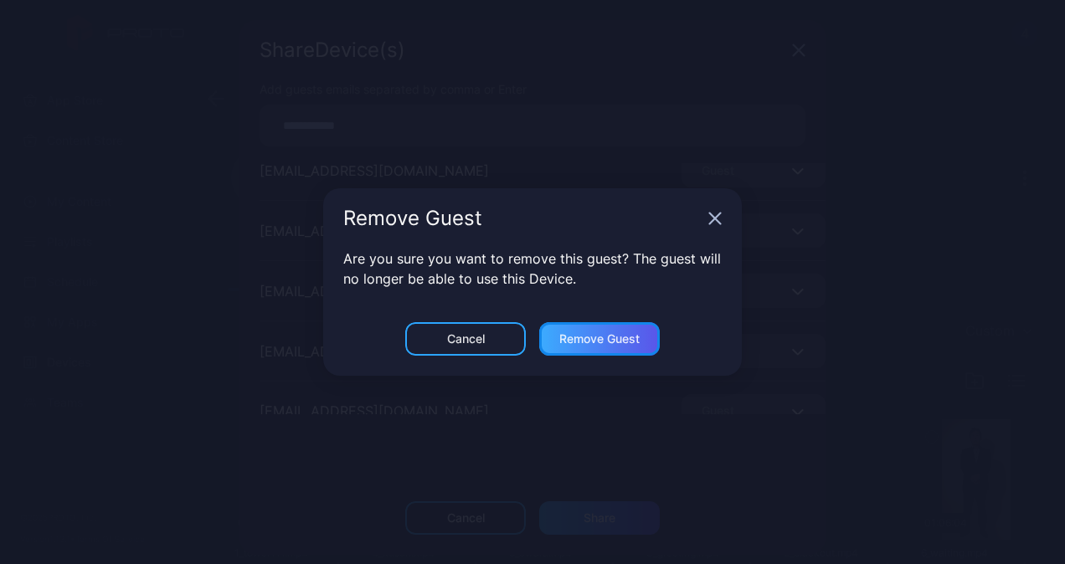
click at [597, 335] on div "Remove Guest" at bounding box center [599, 338] width 80 height 13
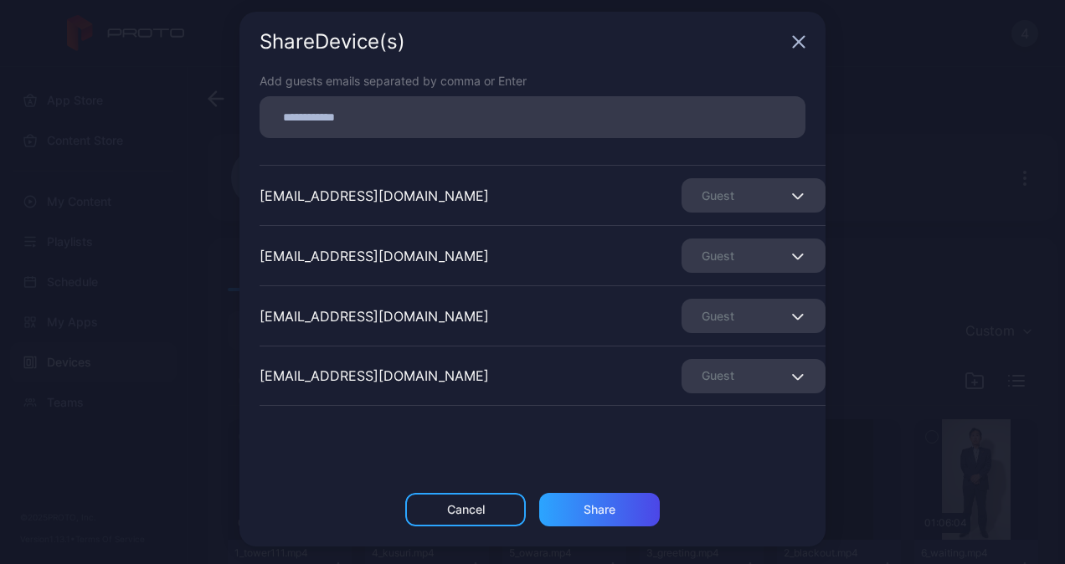
scroll to position [11, 0]
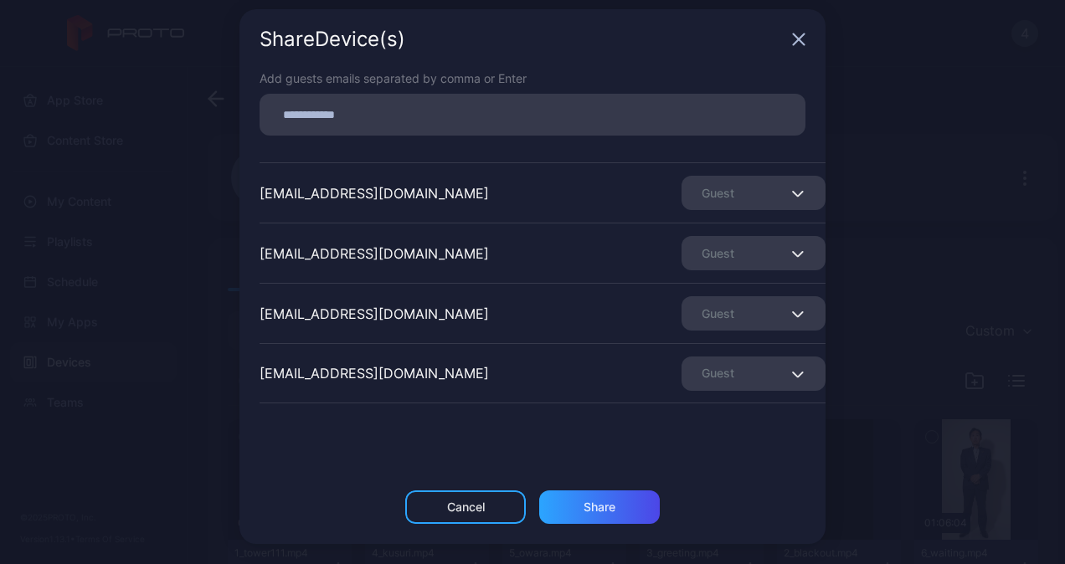
click at [706, 367] on div "Guest" at bounding box center [753, 374] width 144 height 34
click at [691, 432] on button "Remove Guest" at bounding box center [723, 425] width 142 height 54
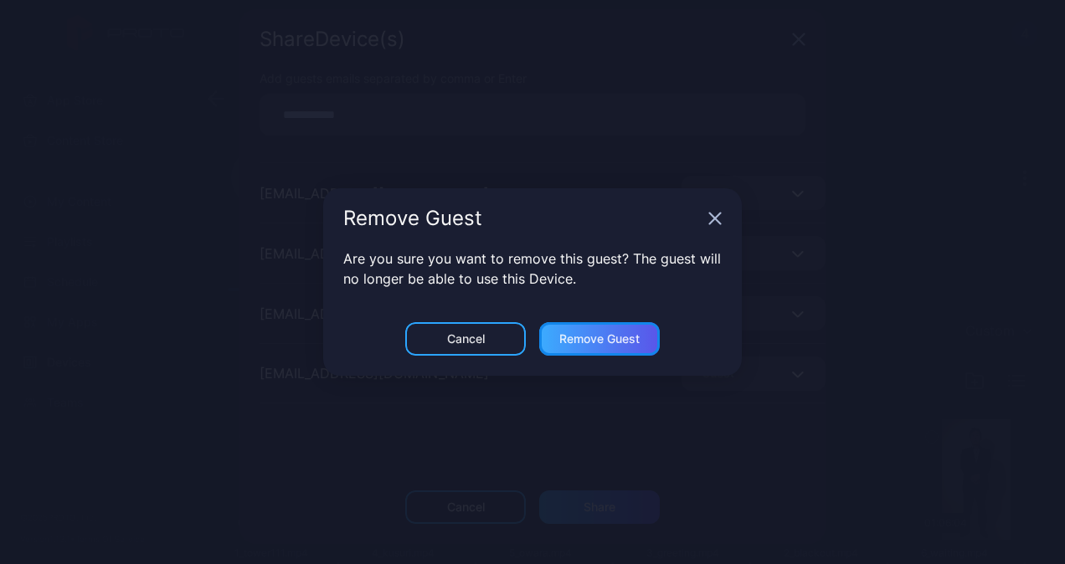
click at [593, 332] on div "Remove Guest" at bounding box center [599, 338] width 80 height 13
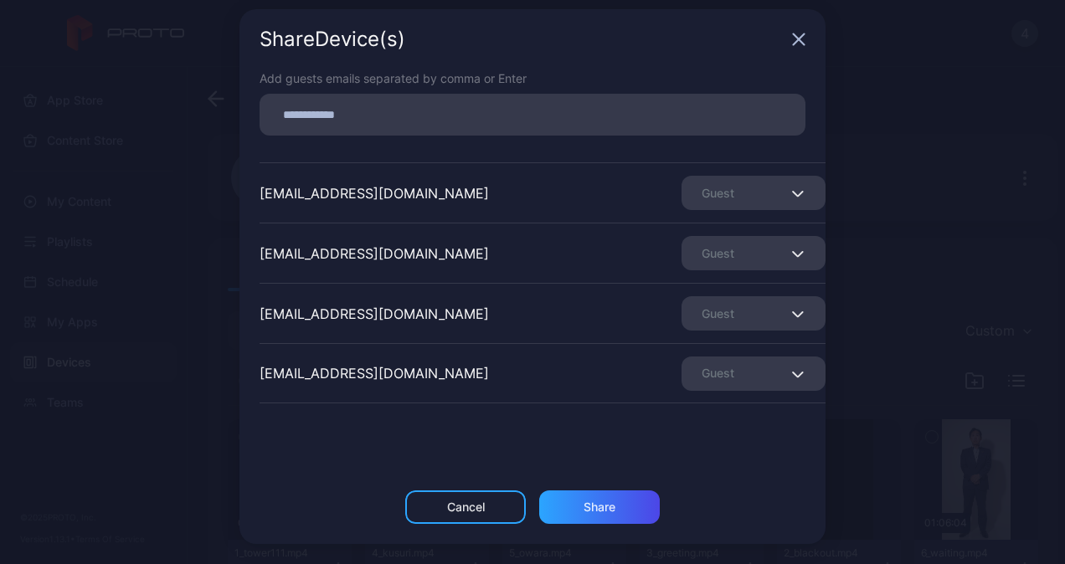
scroll to position [0, 0]
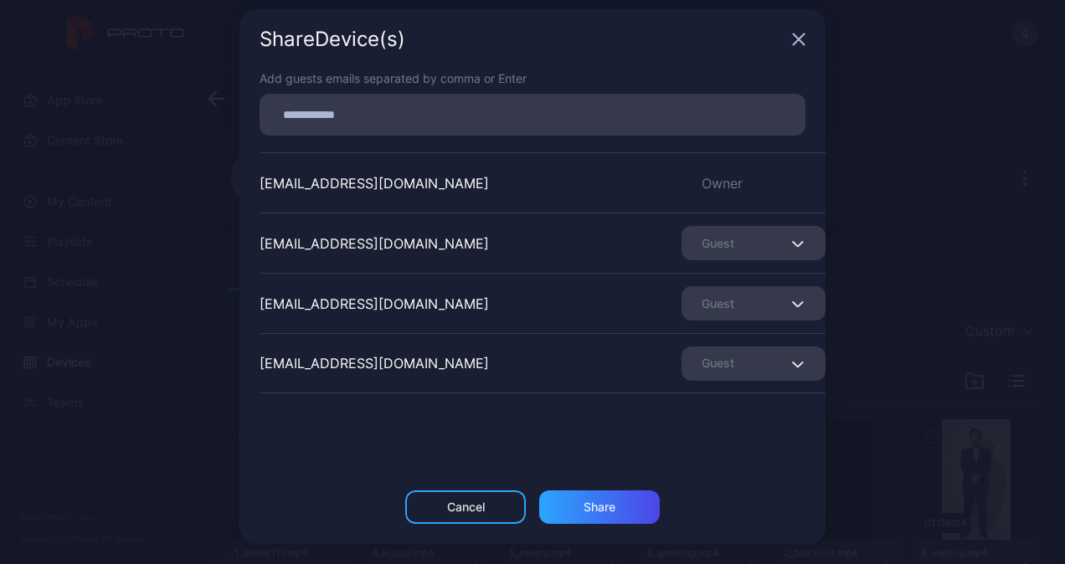
click at [718, 355] on div "Guest" at bounding box center [753, 364] width 144 height 34
click at [720, 409] on button "Remove Guest" at bounding box center [723, 415] width 142 height 54
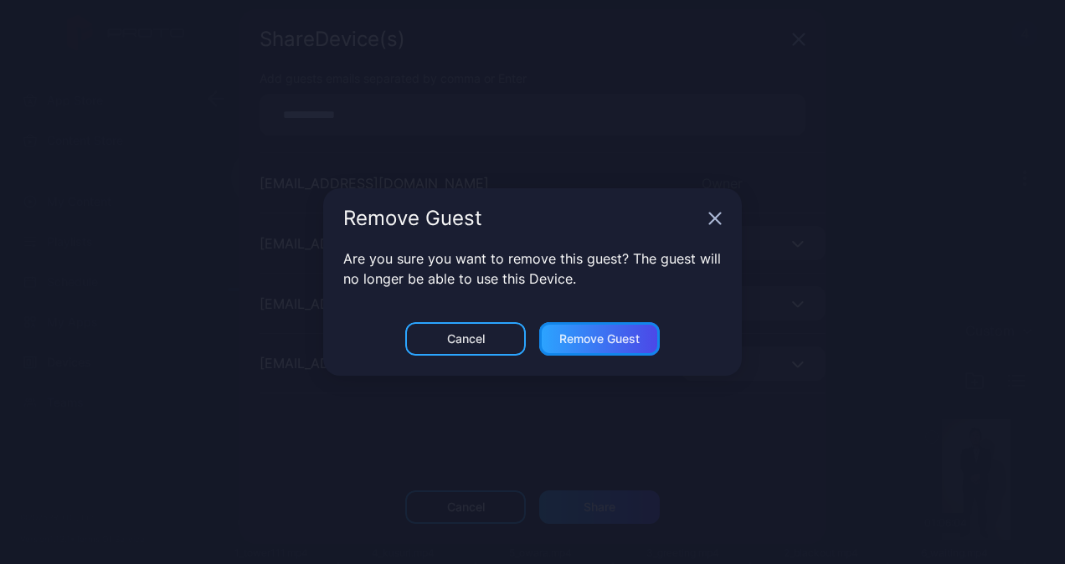
drag, startPoint x: 592, startPoint y: 321, endPoint x: 594, endPoint y: 330, distance: 8.7
click at [593, 328] on div "Remove Guest" at bounding box center [599, 338] width 121 height 33
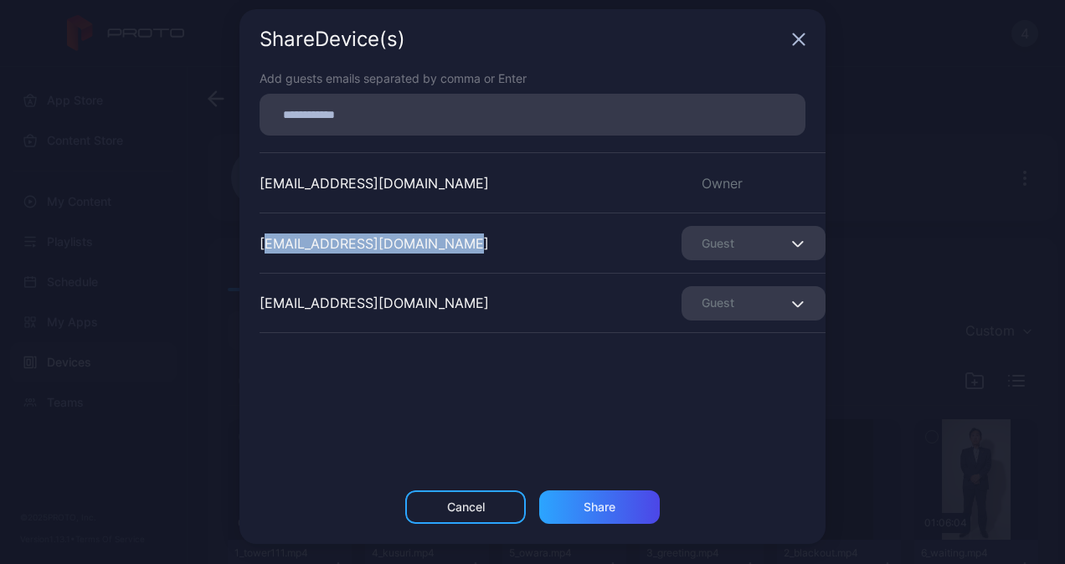
drag, startPoint x: 253, startPoint y: 244, endPoint x: 412, endPoint y: 244, distance: 159.0
click at [412, 244] on div "ishiguro_shinji@intec.co.jp" at bounding box center [373, 244] width 229 height 20
click at [479, 503] on div "Cancel" at bounding box center [465, 506] width 121 height 33
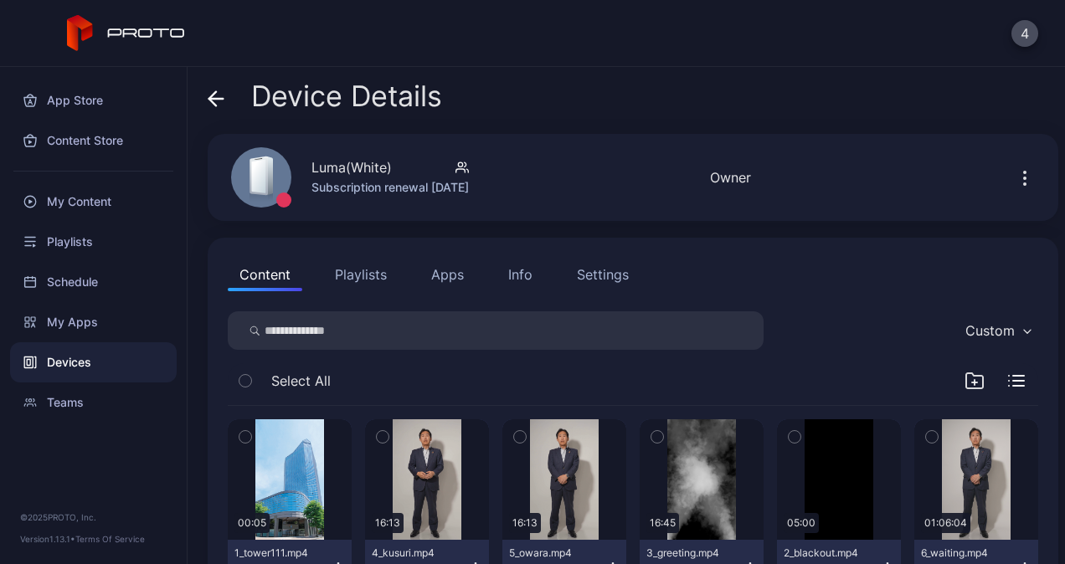
click at [527, 276] on div "Info" at bounding box center [520, 274] width 24 height 20
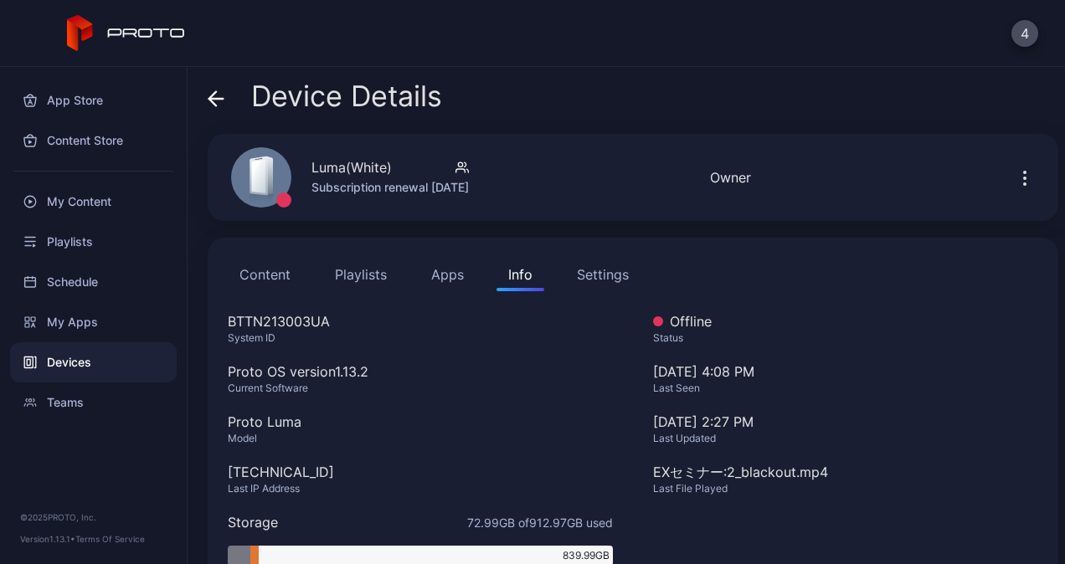
click at [218, 85] on span at bounding box center [216, 96] width 17 height 32
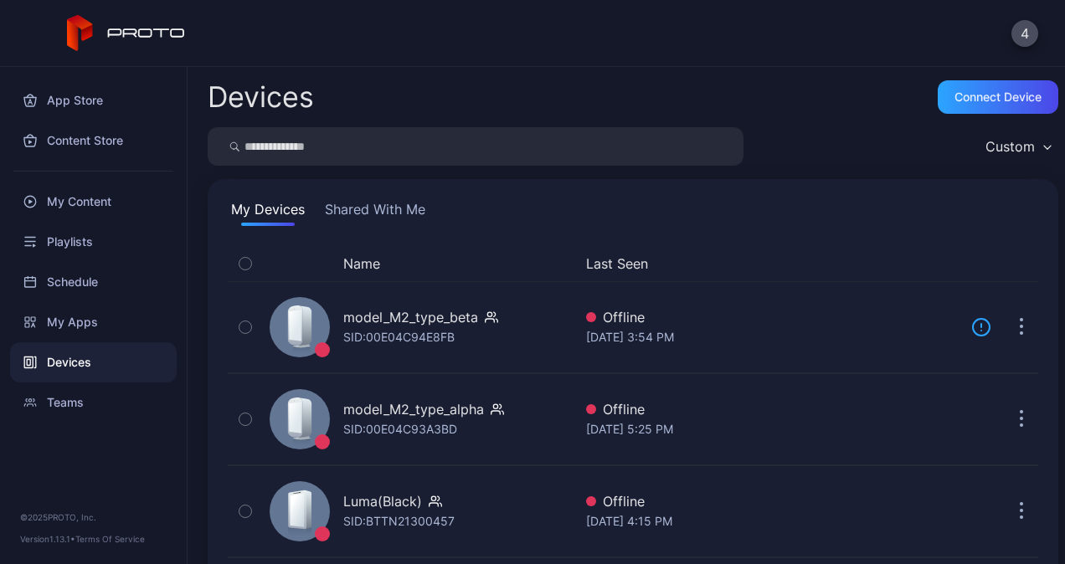
click at [385, 211] on button "Shared With Me" at bounding box center [374, 212] width 107 height 27
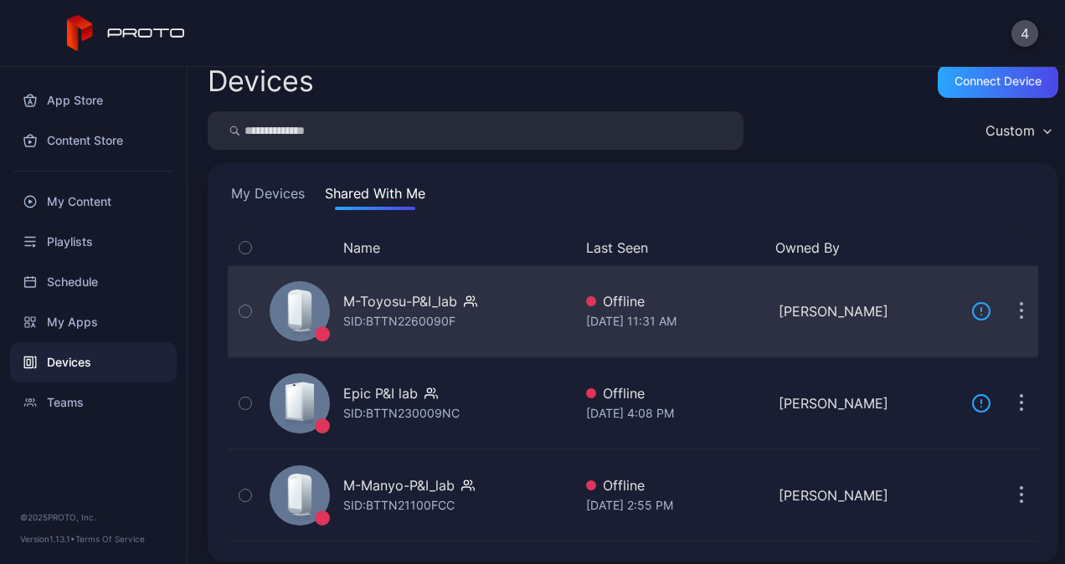
scroll to position [25, 0]
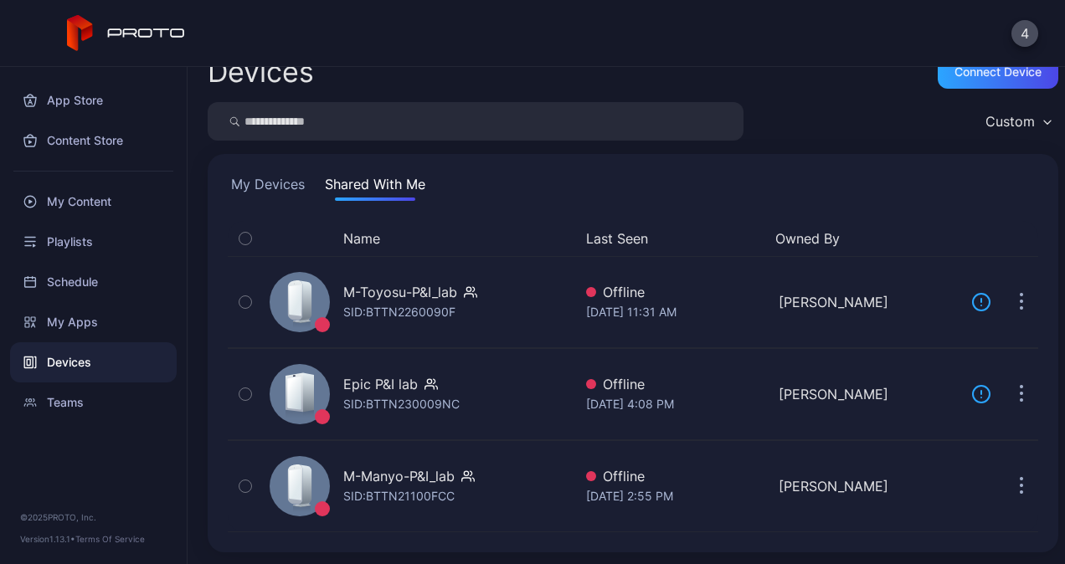
click at [289, 185] on button "My Devices" at bounding box center [268, 187] width 80 height 27
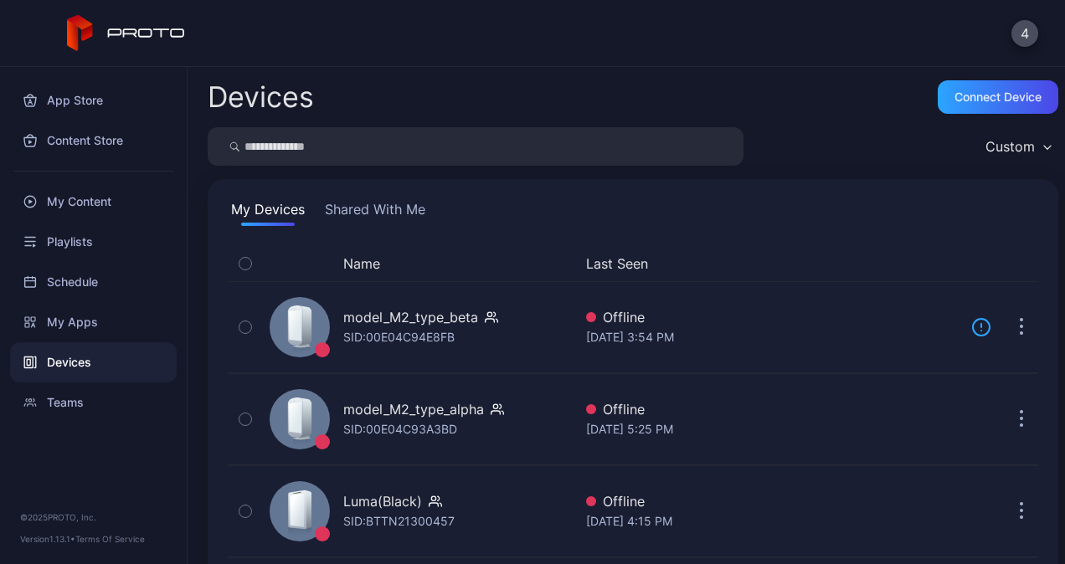
click at [398, 198] on div "My Devices Shared With Me Name Last Seen model_M2_type_beta SID: 00E04C94E8FB O…" at bounding box center [633, 424] width 850 height 490
click at [394, 204] on button "Shared With Me" at bounding box center [374, 212] width 107 height 27
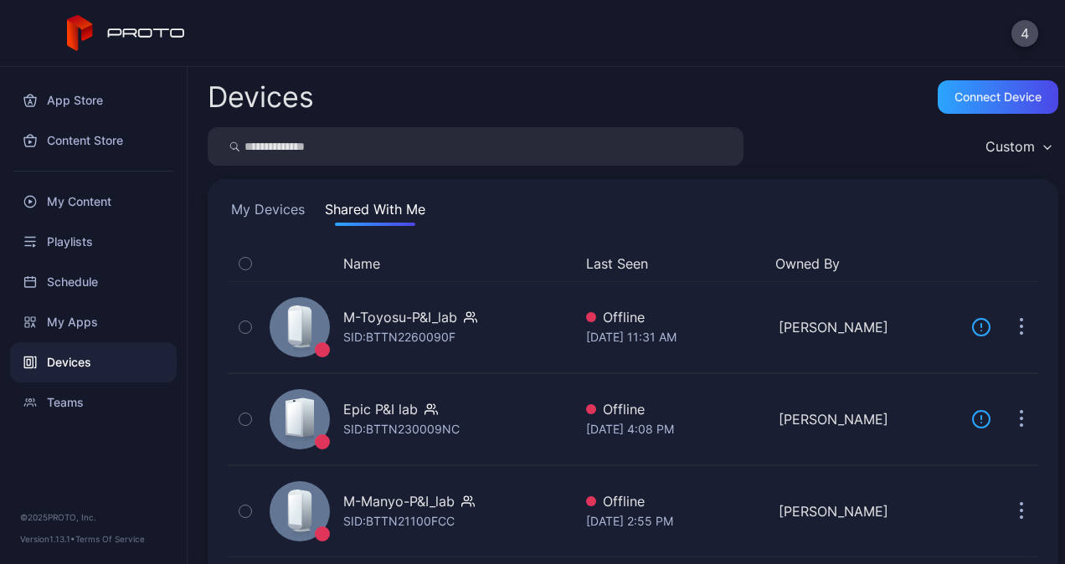
click at [1019, 329] on div "Name Last Seen Owned By M-Toyosu-P&I_lab SID: BTTN2260090F Offline Sep 12, 2025…" at bounding box center [632, 402] width 837 height 338
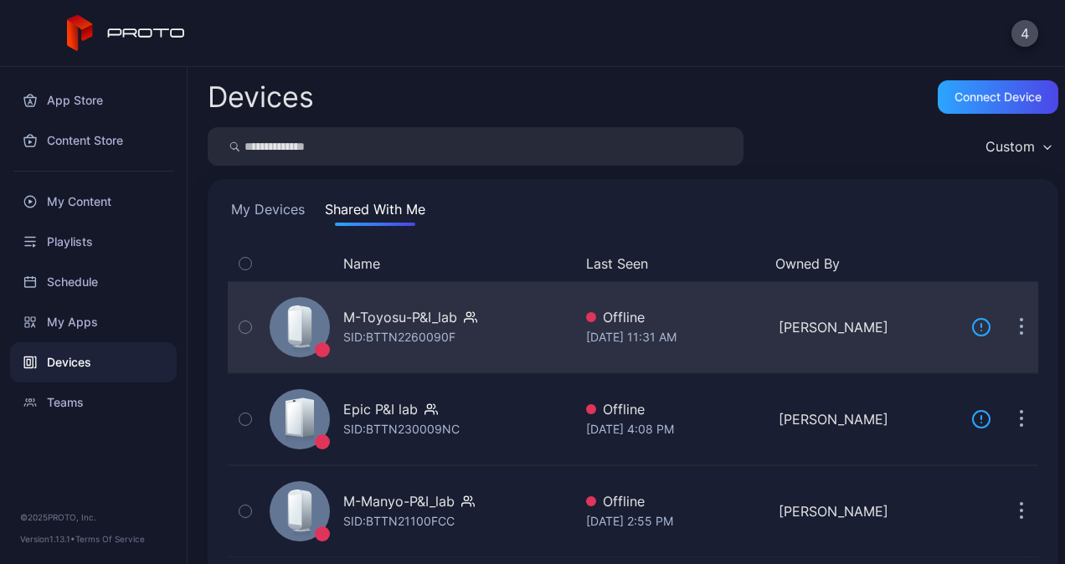
click at [1004, 325] on button "button" at bounding box center [1020, 327] width 33 height 33
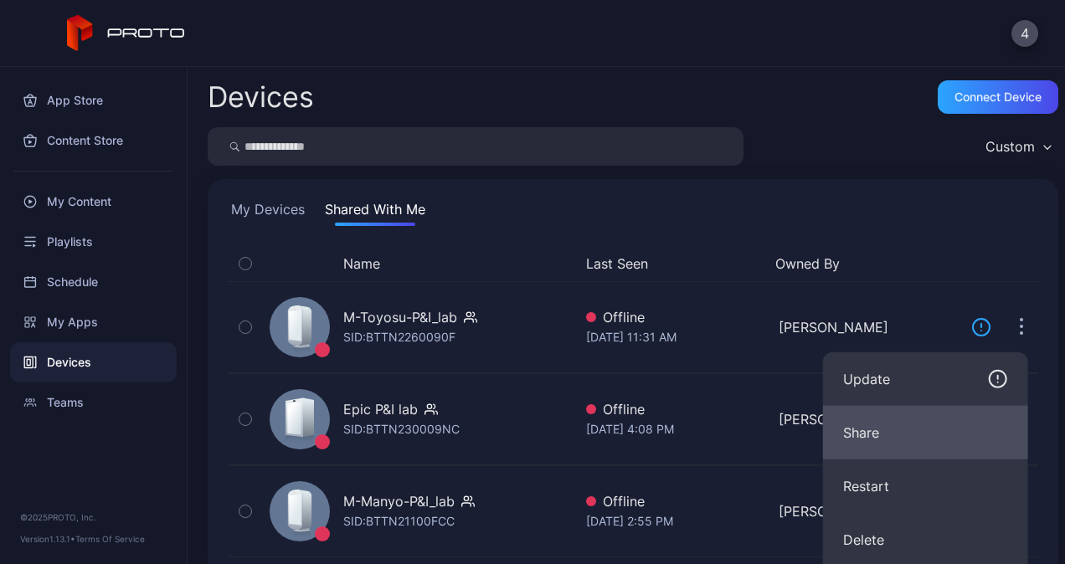
click at [894, 419] on button "Share" at bounding box center [925, 433] width 205 height 54
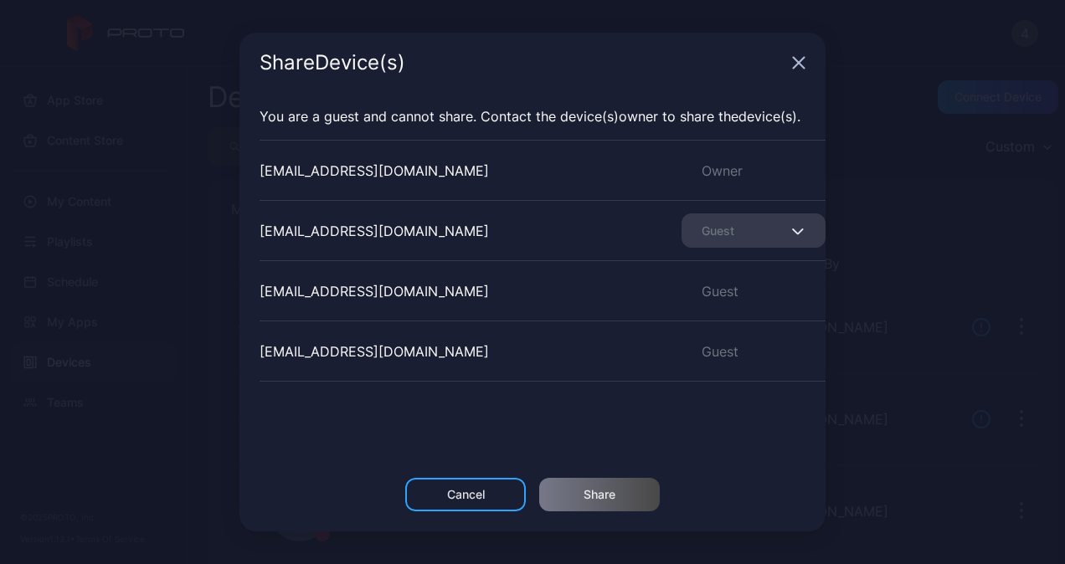
click at [798, 71] on div "Share Device (s)" at bounding box center [532, 63] width 586 height 60
click at [795, 56] on icon "button" at bounding box center [798, 62] width 13 height 13
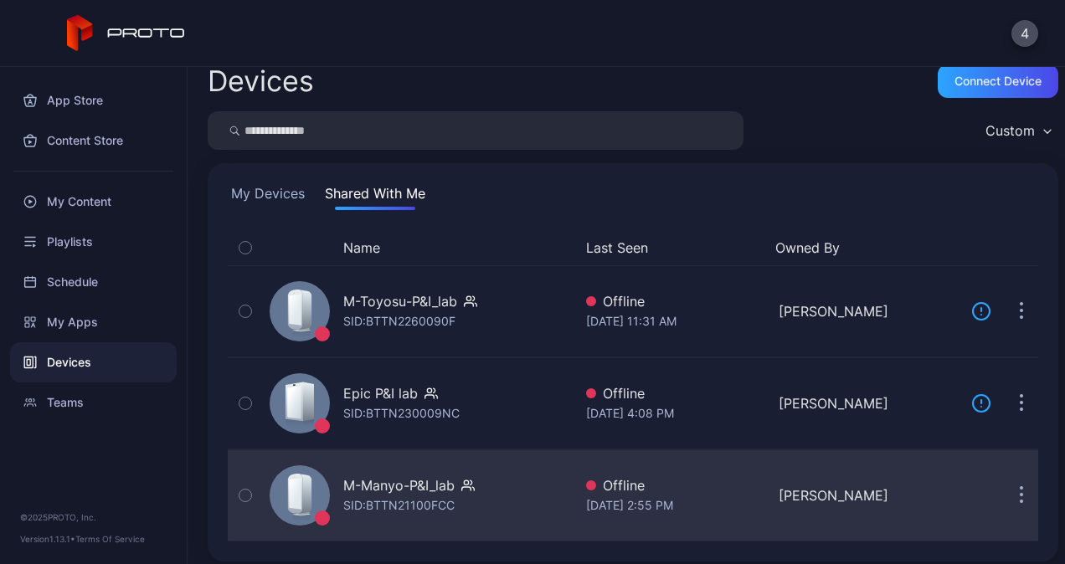
scroll to position [25, 0]
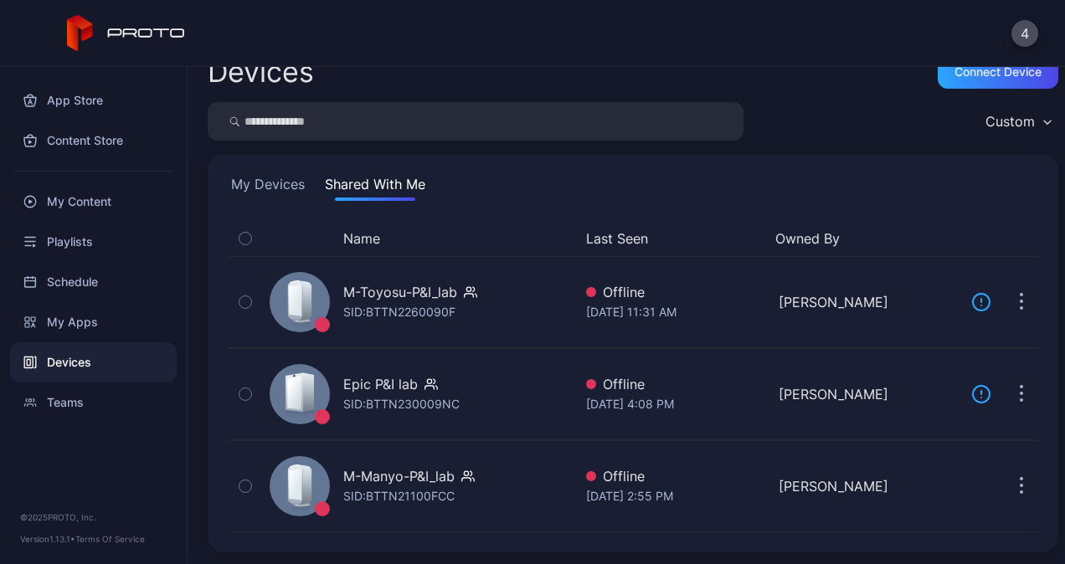
click at [259, 187] on button "My Devices" at bounding box center [268, 187] width 80 height 27
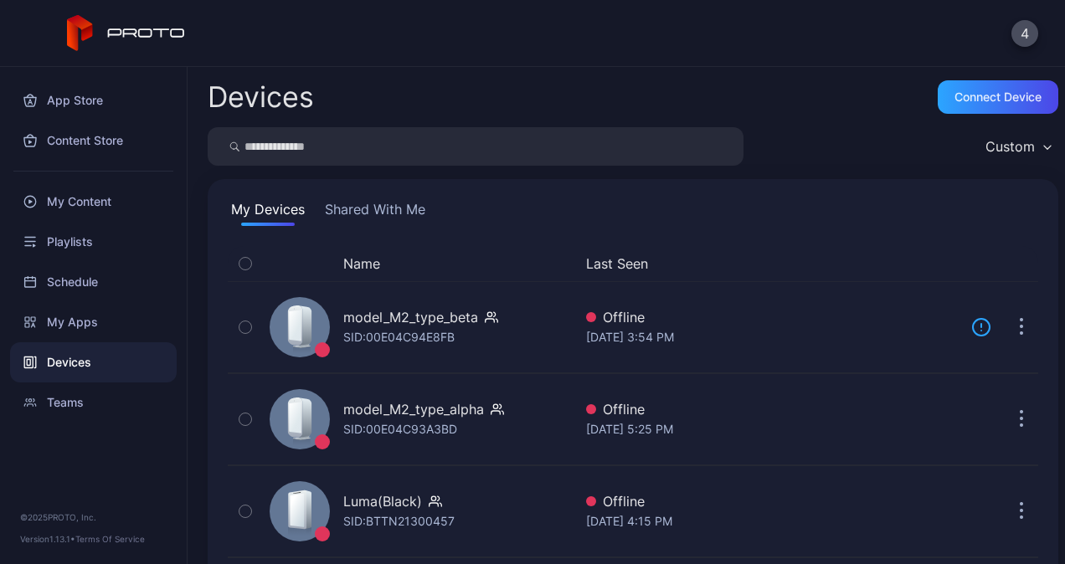
drag, startPoint x: 388, startPoint y: 213, endPoint x: 511, endPoint y: 4, distance: 242.0
click at [392, 210] on button "Shared With Me" at bounding box center [374, 212] width 107 height 27
